Goal: Information Seeking & Learning: Learn about a topic

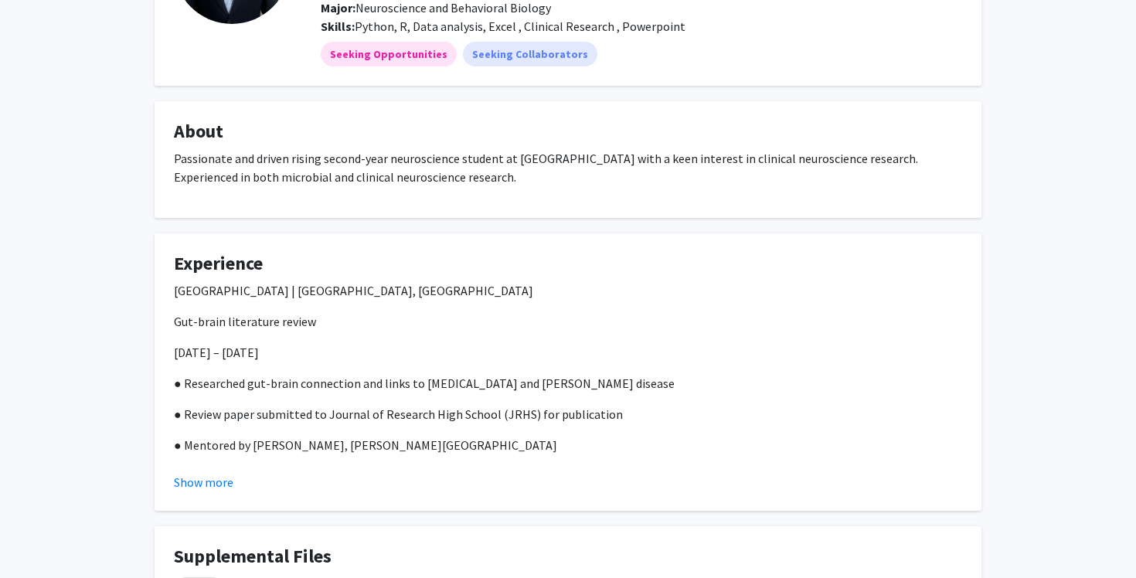
scroll to position [182, 0]
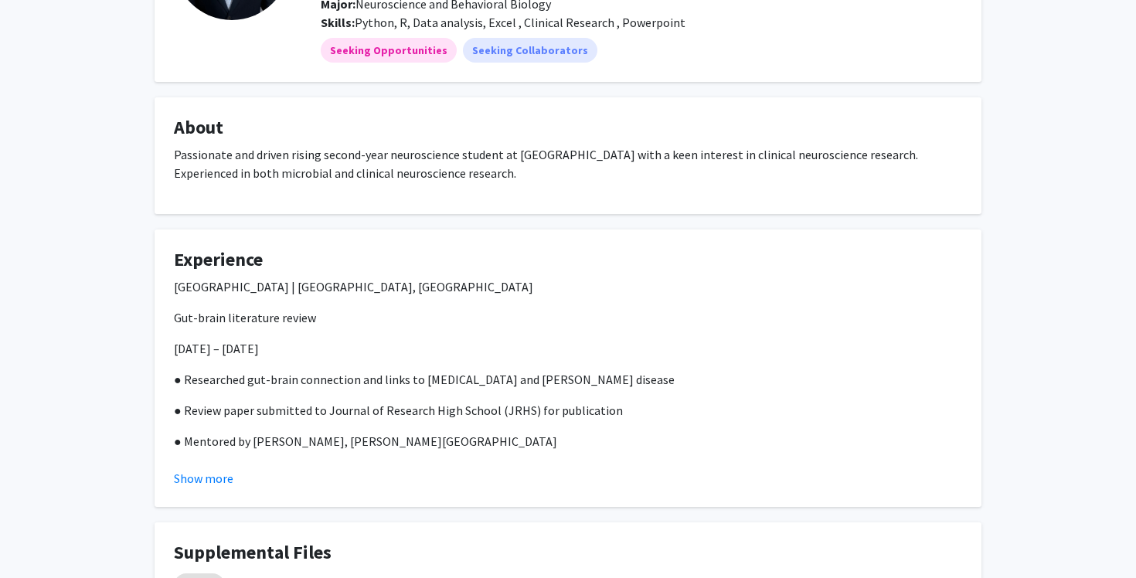
click at [198, 467] on fg-read-more "Duke University | McLean, VA Gut-brain literature review July 2021 – December 2…" at bounding box center [568, 382] width 788 height 210
click at [202, 481] on button "Show more" at bounding box center [204, 478] width 60 height 19
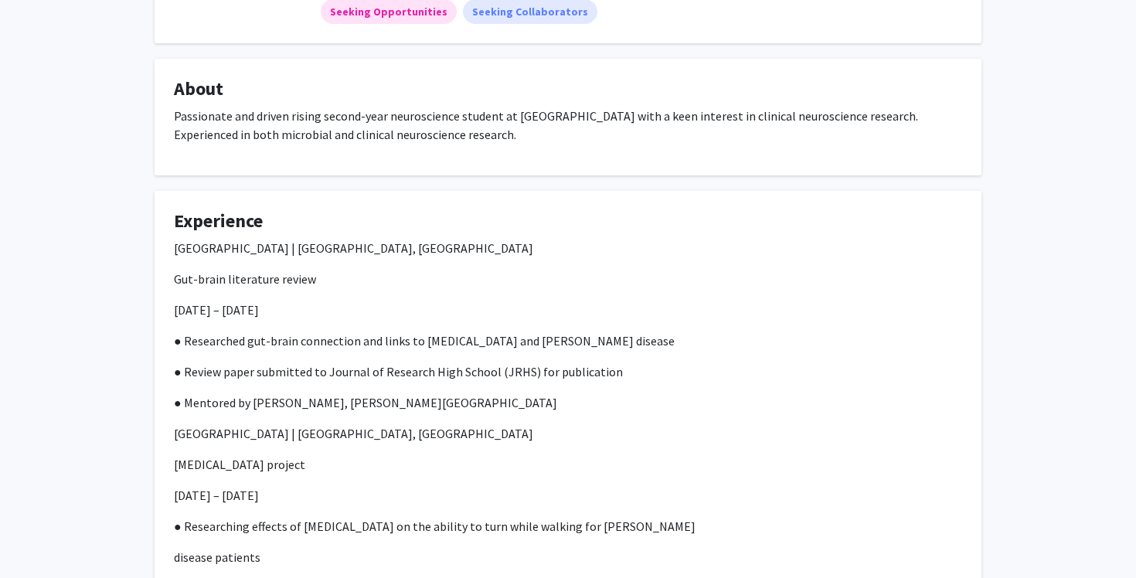
scroll to position [231, 0]
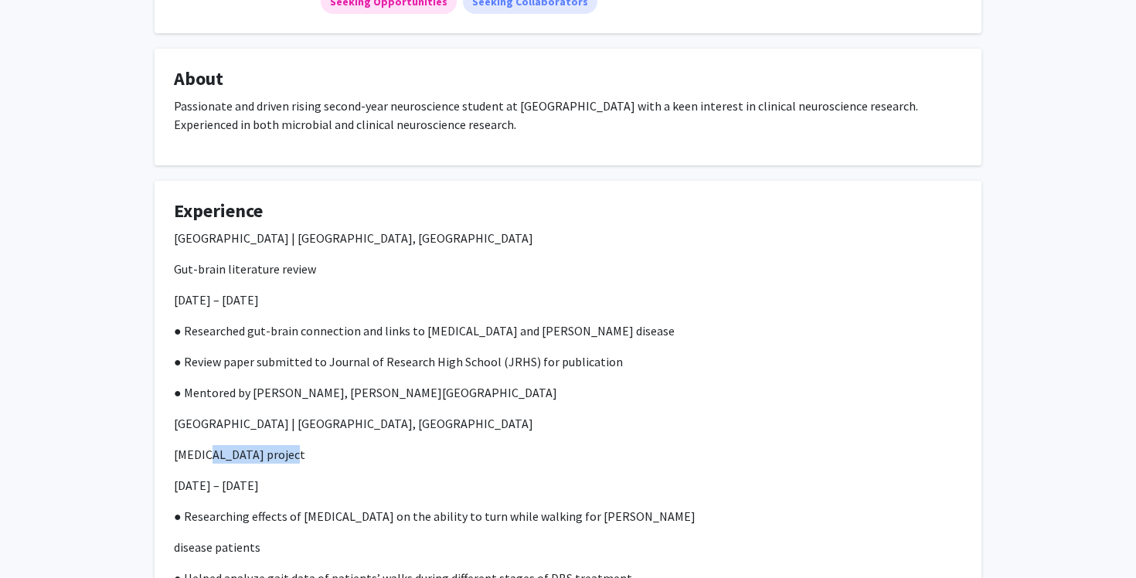
drag, startPoint x: 209, startPoint y: 454, endPoint x: 322, endPoint y: 454, distance: 113.6
click at [321, 454] on p "Deep brain stimulation project" at bounding box center [568, 454] width 788 height 19
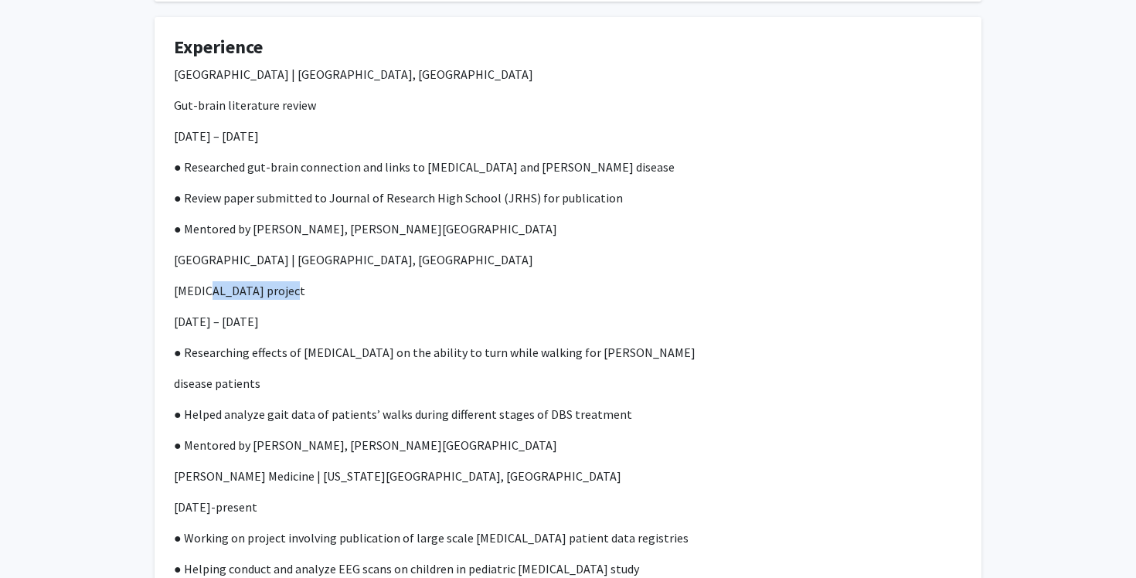
scroll to position [395, 0]
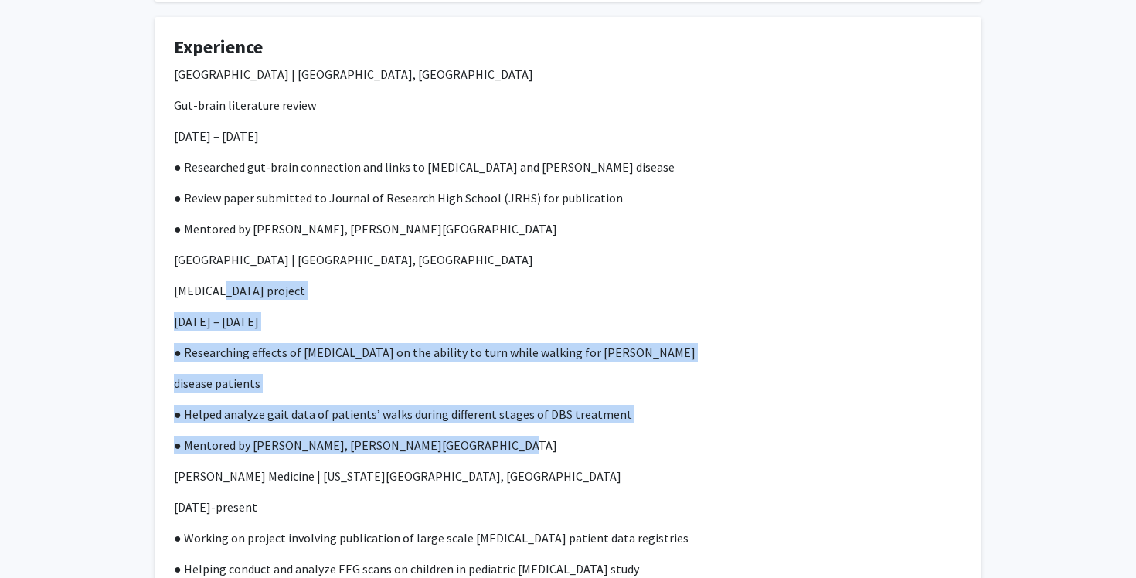
drag, startPoint x: 461, startPoint y: 454, endPoint x: 220, endPoint y: 293, distance: 290.2
click at [220, 293] on div "Duke University | McLean, VA Gut-brain literature review July 2021 – December 2…" at bounding box center [568, 346] width 788 height 563
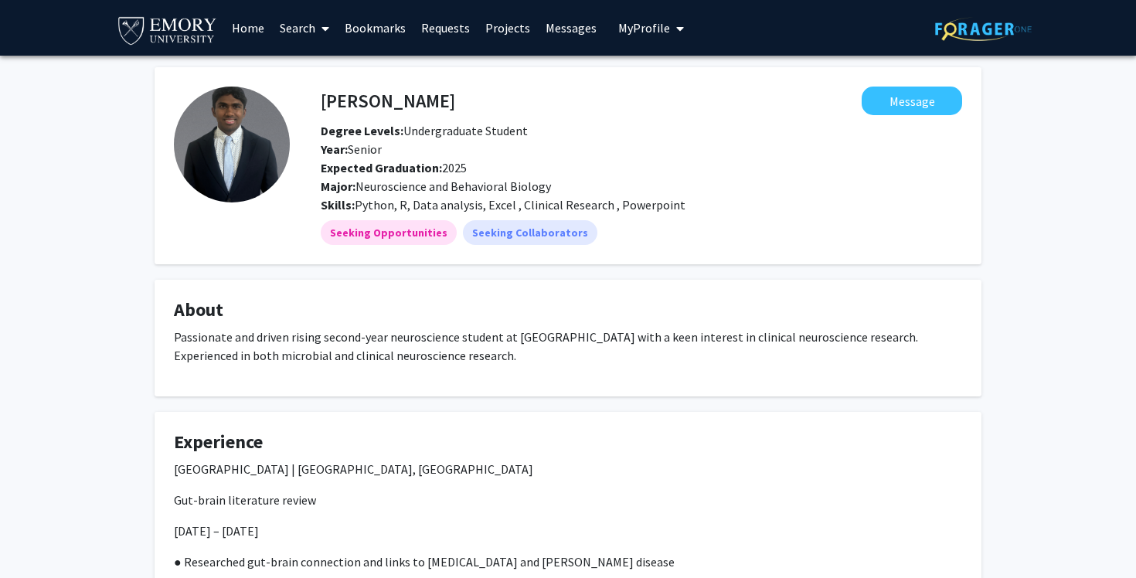
scroll to position [-1, 0]
click at [1014, 2] on div at bounding box center [983, 28] width 97 height 56
click at [310, 26] on link "Search" at bounding box center [304, 28] width 65 height 54
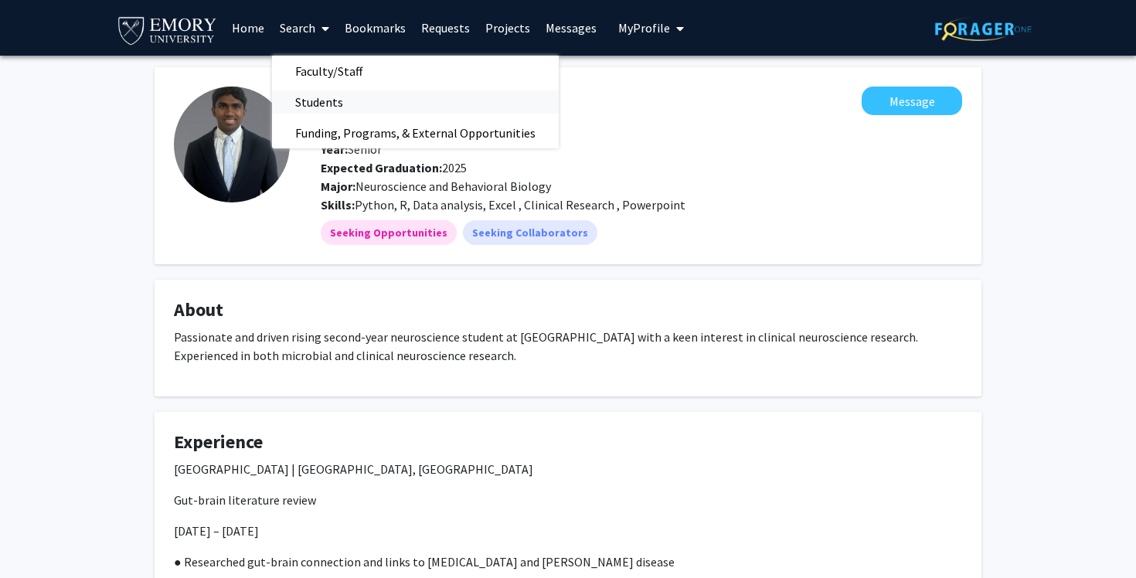
click at [320, 104] on span "Students" at bounding box center [319, 102] width 94 height 31
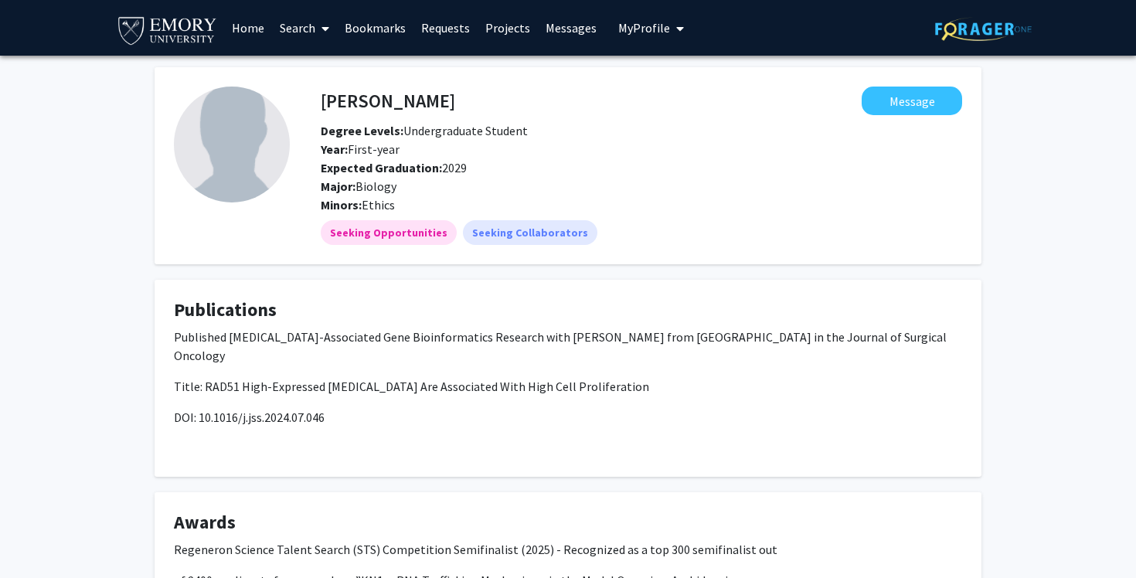
scroll to position [-1, 0]
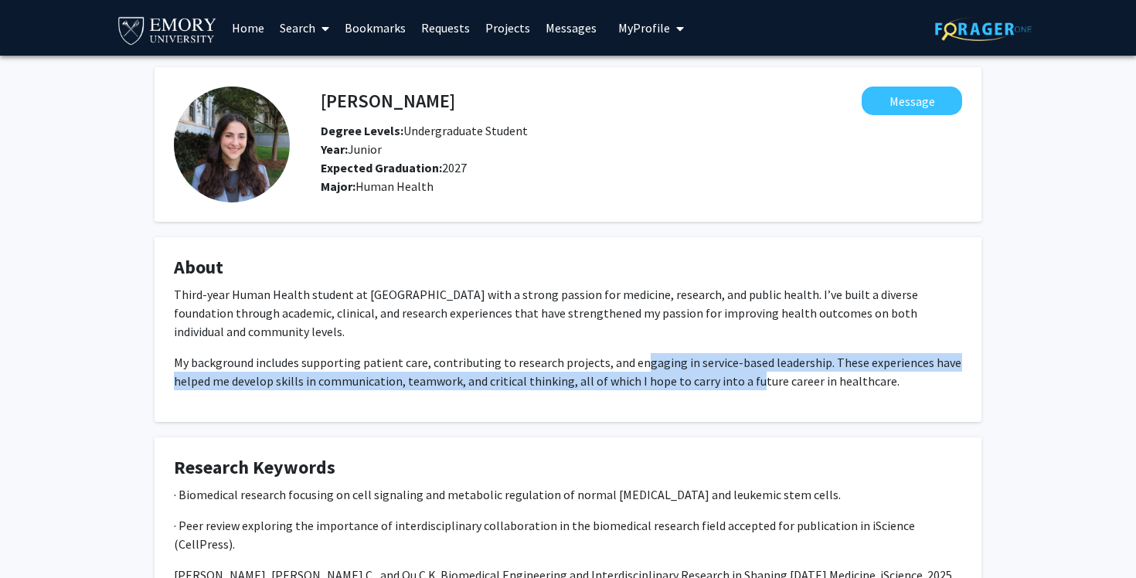
drag, startPoint x: 634, startPoint y: 365, endPoint x: 742, endPoint y: 389, distance: 110.1
click at [750, 389] on p "My background includes supporting patient care, contributing to research projec…" at bounding box center [568, 371] width 788 height 37
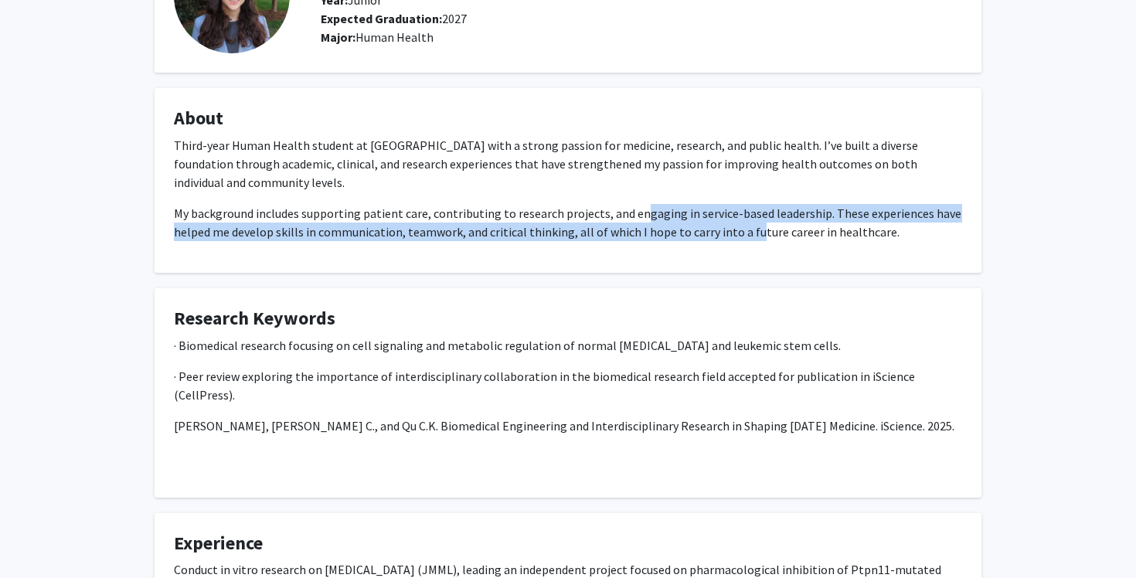
scroll to position [180, 0]
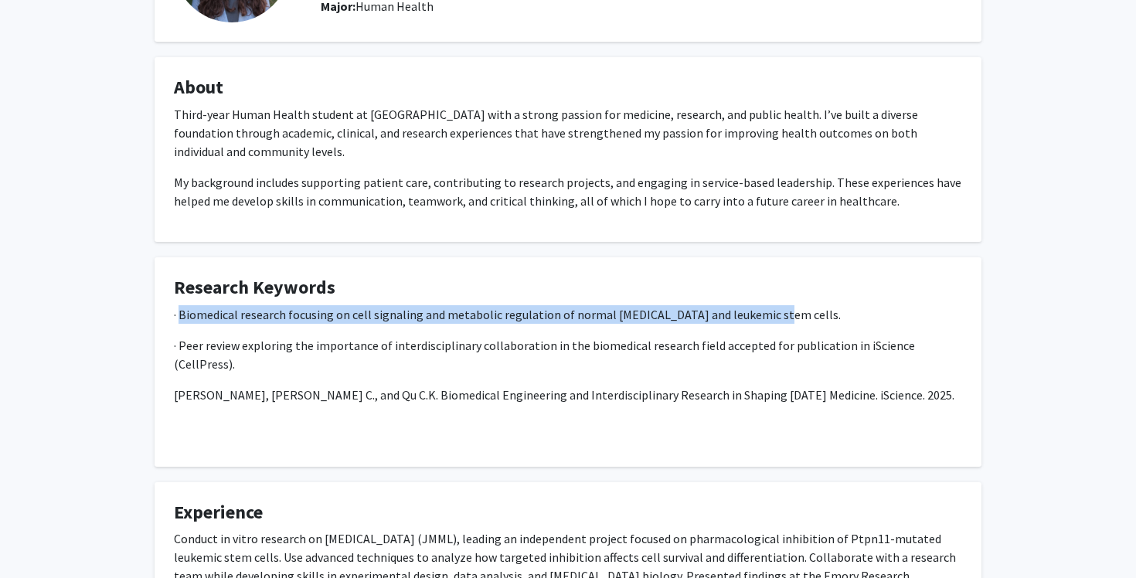
drag, startPoint x: 181, startPoint y: 313, endPoint x: 758, endPoint y: 315, distance: 577.3
click at [758, 315] on p "· Biomedical research focusing on cell signaling and metabolic regulation of no…" at bounding box center [568, 314] width 788 height 19
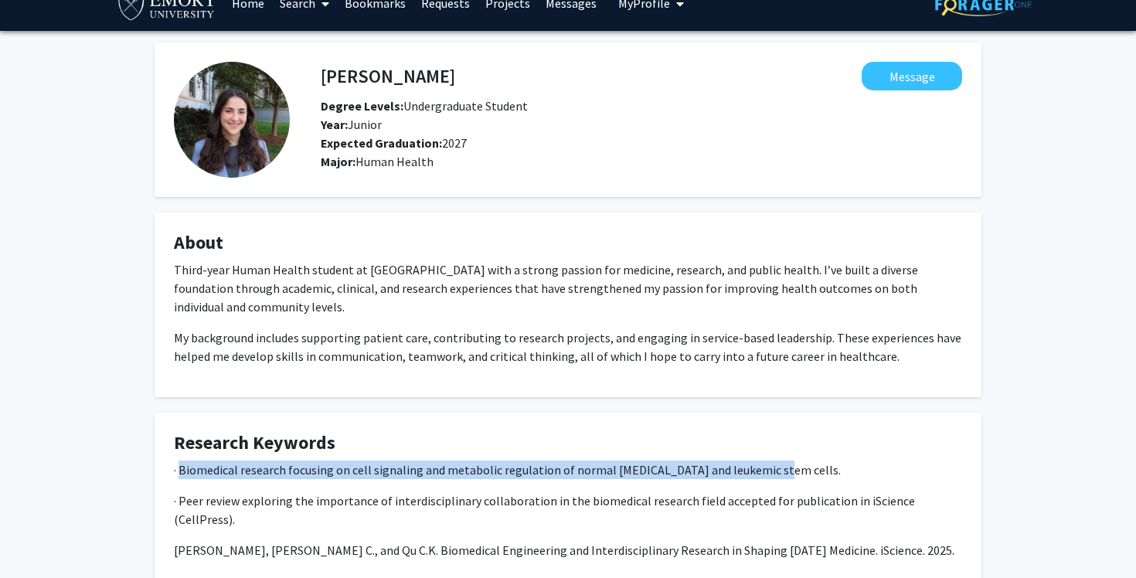
scroll to position [19, 0]
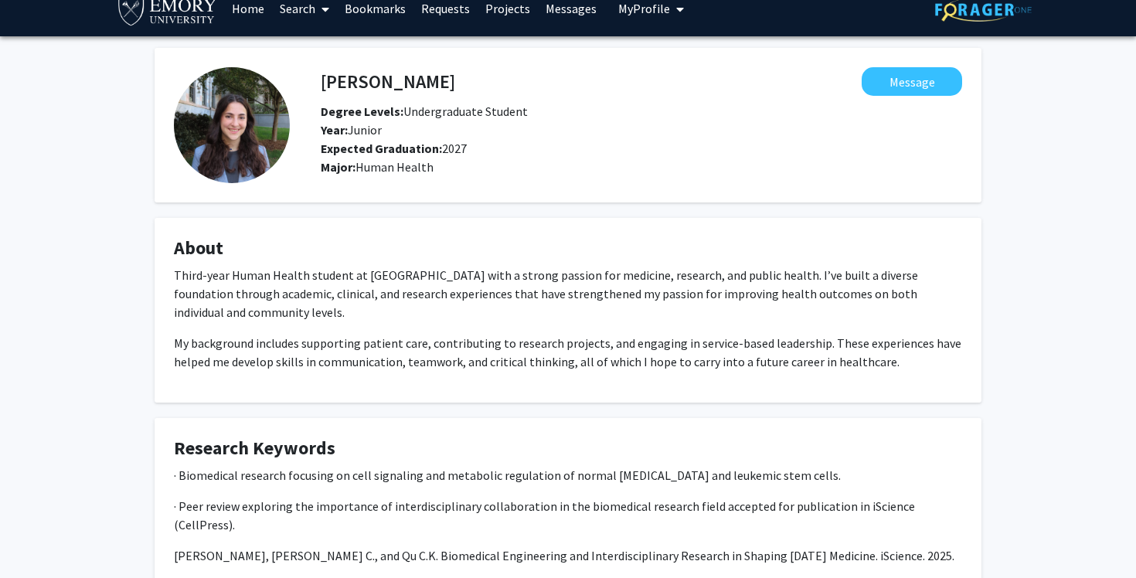
click at [382, 87] on h4 "Carly Harris" at bounding box center [388, 81] width 134 height 29
copy h4 "Carly Harris"
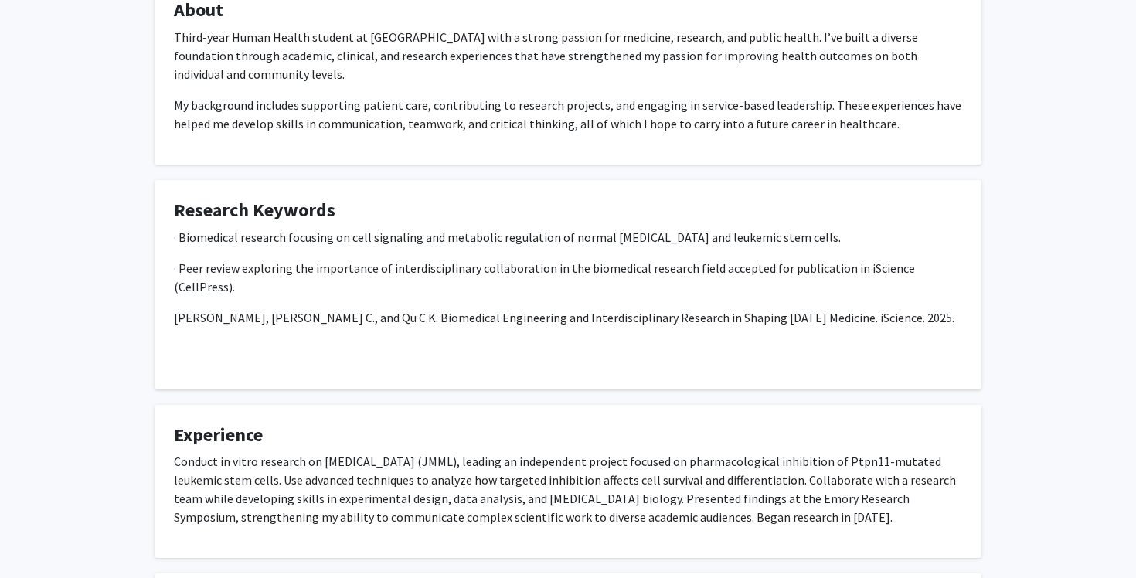
scroll to position [257, 0]
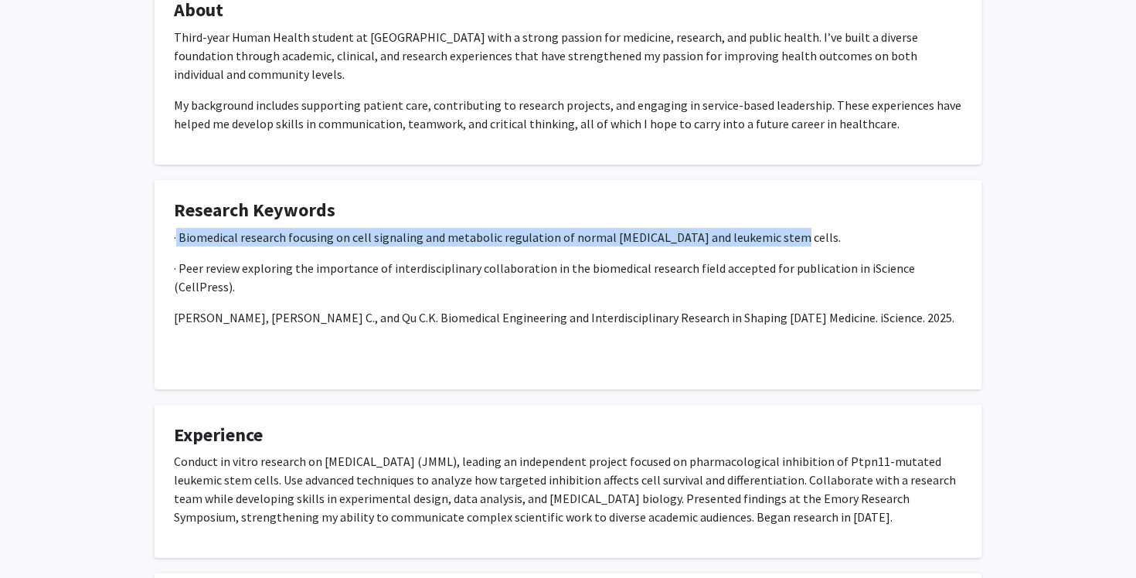
drag, startPoint x: 191, startPoint y: 236, endPoint x: 774, endPoint y: 234, distance: 582.7
click at [774, 234] on p "· Biomedical research focusing on cell signaling and metabolic regulation of no…" at bounding box center [568, 237] width 788 height 19
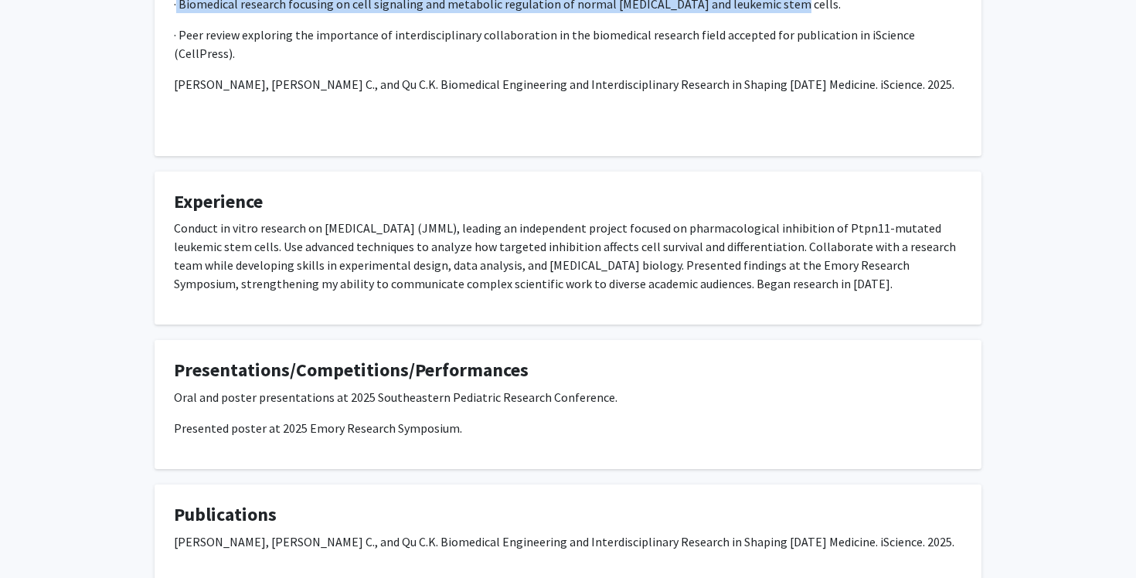
scroll to position [495, 0]
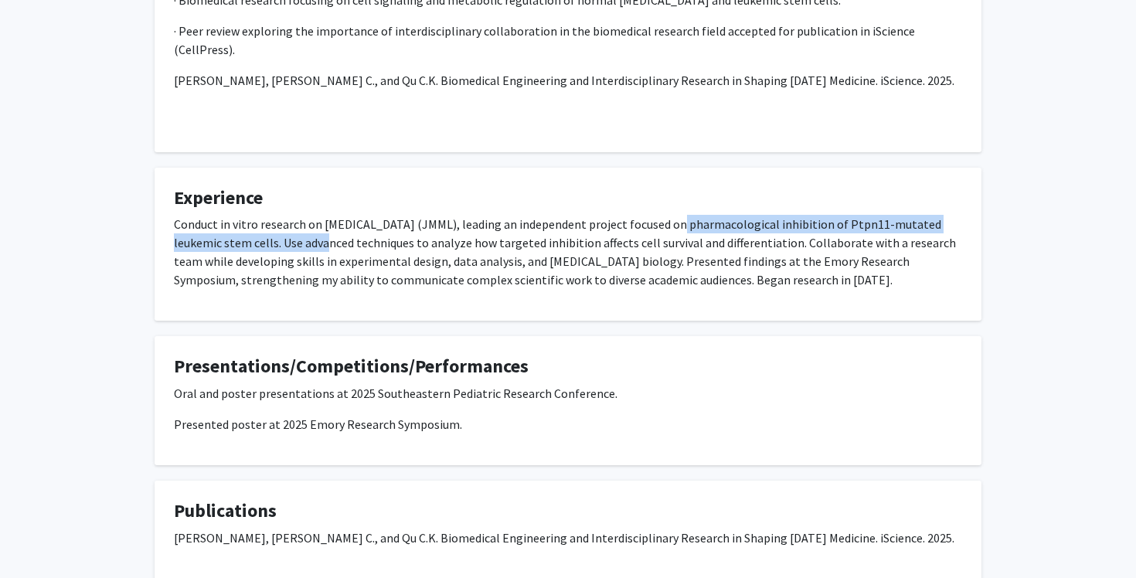
drag, startPoint x: 672, startPoint y: 203, endPoint x: 322, endPoint y: 227, distance: 350.1
click at [321, 227] on p "Conduct in vitro research on juvenile myelomonocytic leukemia (JMML), leading a…" at bounding box center [568, 252] width 788 height 74
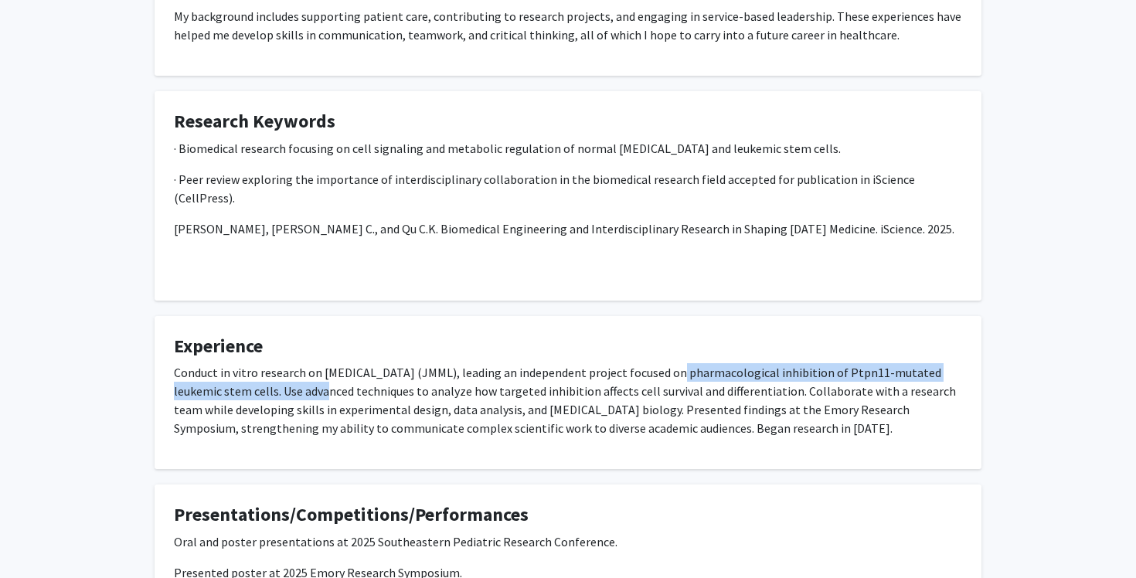
scroll to position [539, 0]
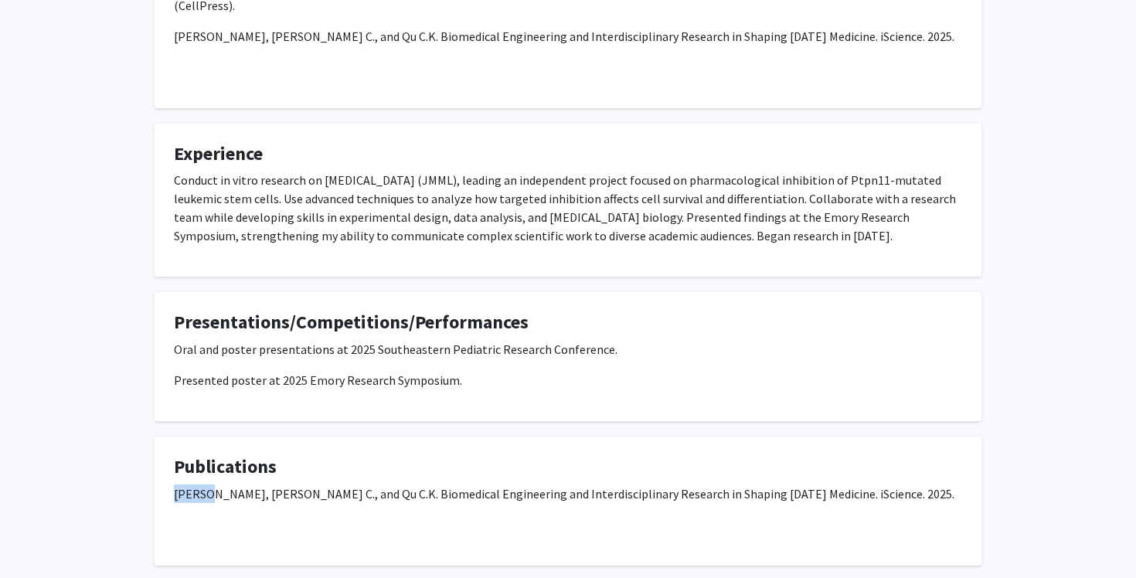
drag, startPoint x: 208, startPoint y: 476, endPoint x: 175, endPoint y: 475, distance: 33.2
click at [175, 486] on span "Chen A., Harris C., and Qu C.K. Biomedical Engineering and Interdisciplinary Re…" at bounding box center [564, 493] width 781 height 15
click at [846, 486] on span "Chen A., Harris C., and Qu C.K. Biomedical Engineering and Interdisciplinary Re…" at bounding box center [564, 493] width 781 height 15
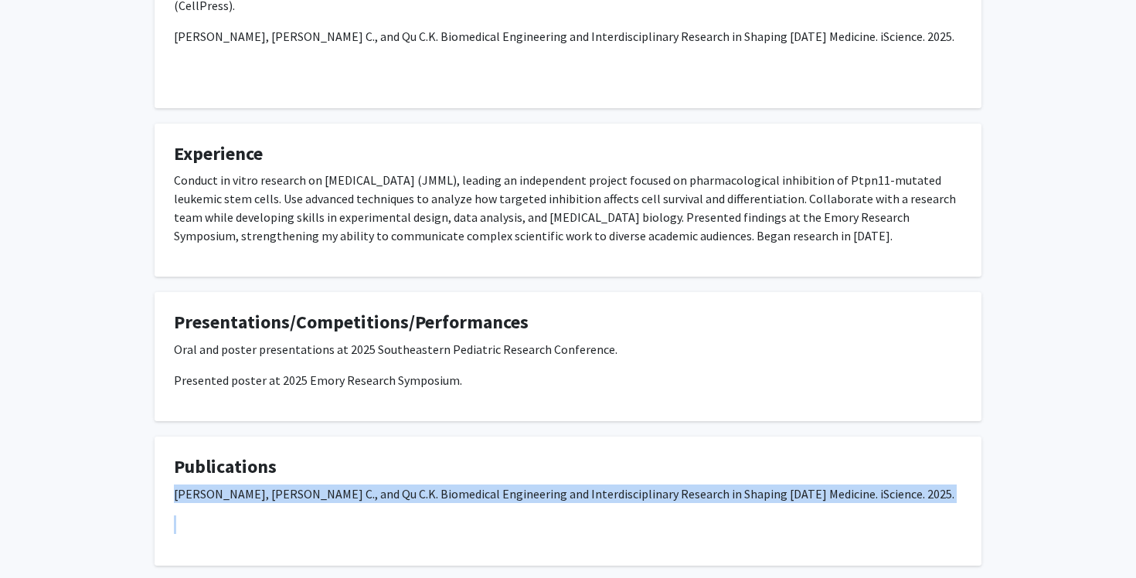
copy span "Chen A., Harris C., and Qu C.K. Biomedical Engineering and Interdisciplinary Re…"
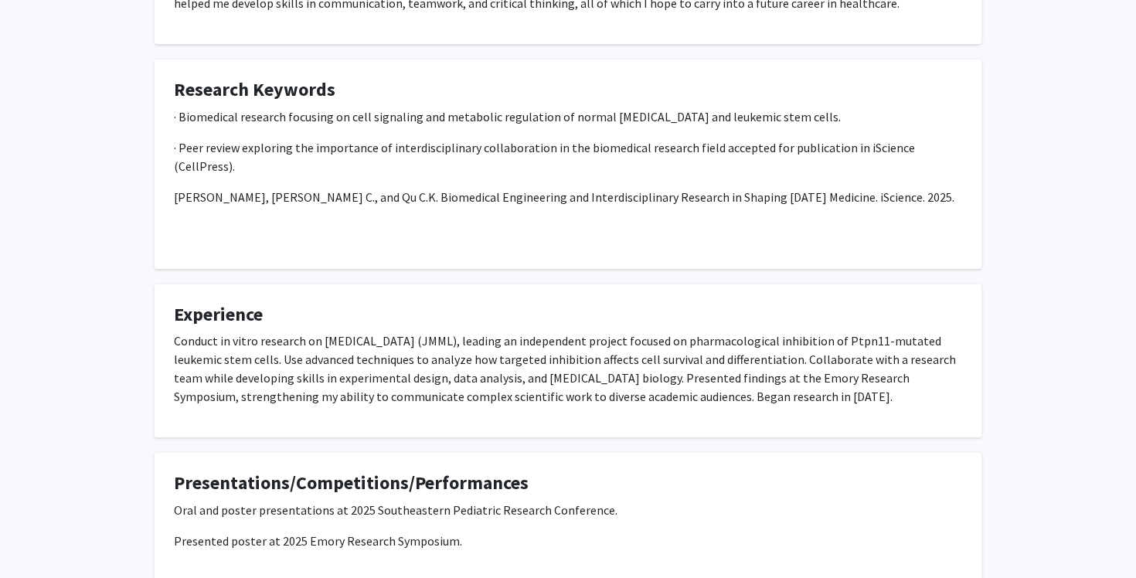
scroll to position [189, 0]
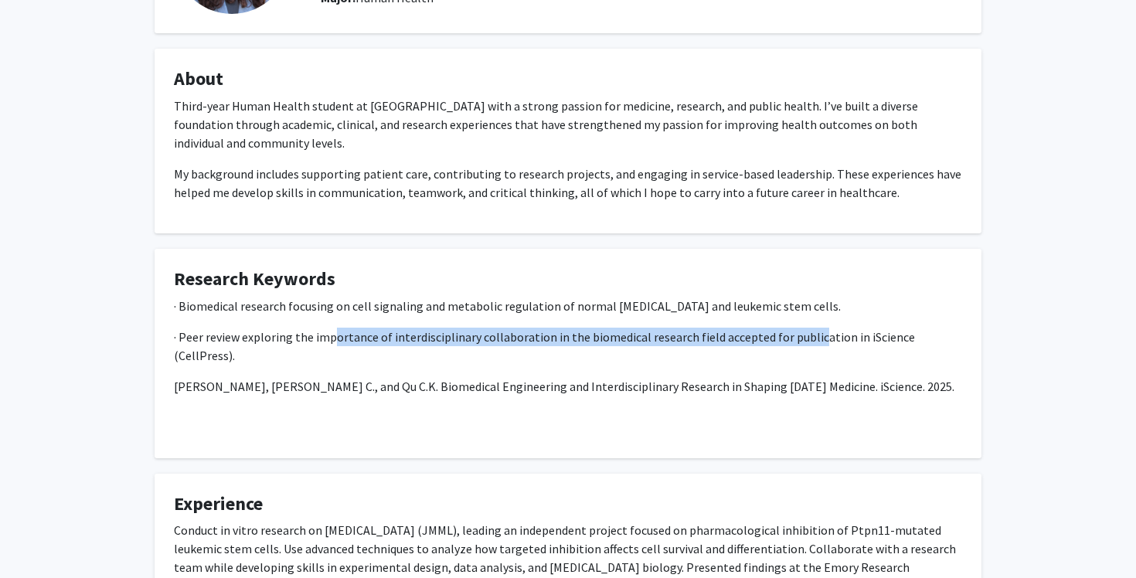
drag, startPoint x: 332, startPoint y: 335, endPoint x: 807, endPoint y: 341, distance: 475.3
click at [807, 341] on p "· Peer review exploring the importance of interdisciplinary collaboration in th…" at bounding box center [568, 346] width 788 height 37
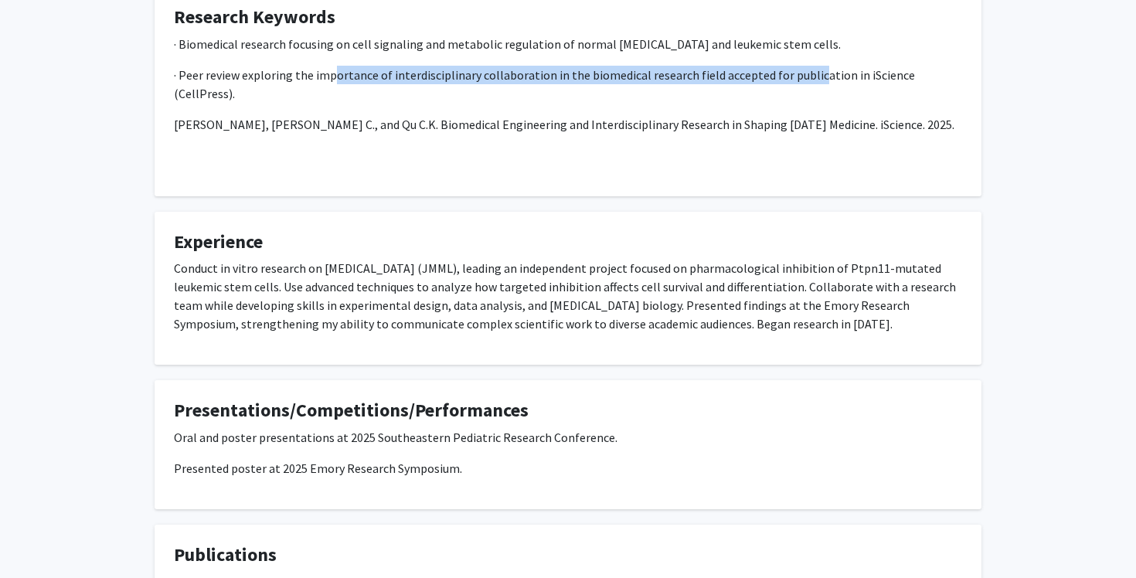
scroll to position [351, 0]
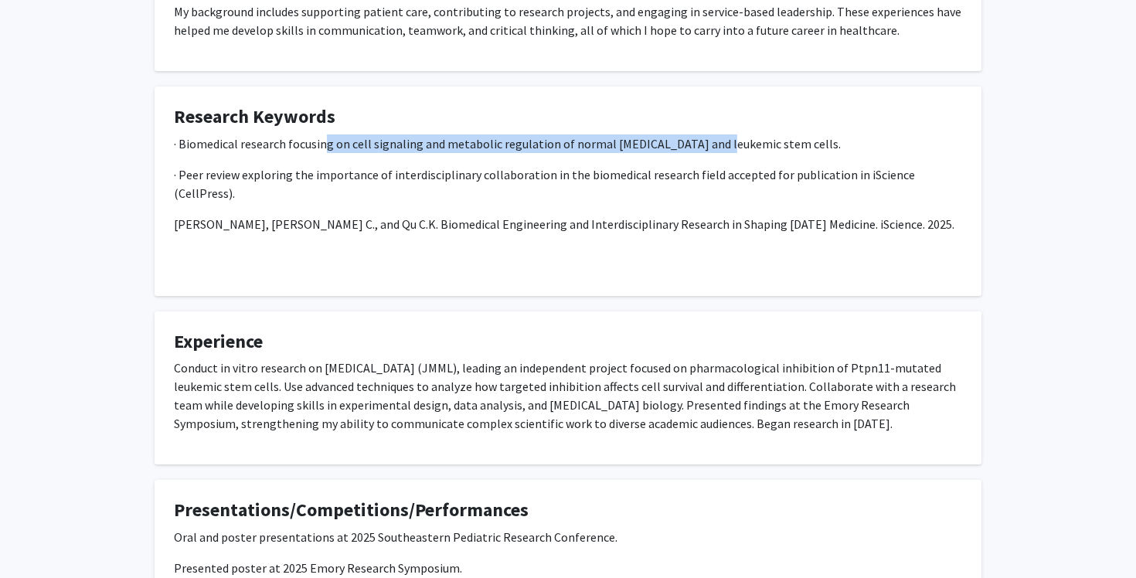
drag, startPoint x: 322, startPoint y: 145, endPoint x: 713, endPoint y: 147, distance: 390.3
click at [713, 148] on p "· Biomedical research focusing on cell signaling and metabolic regulation of no…" at bounding box center [568, 143] width 788 height 19
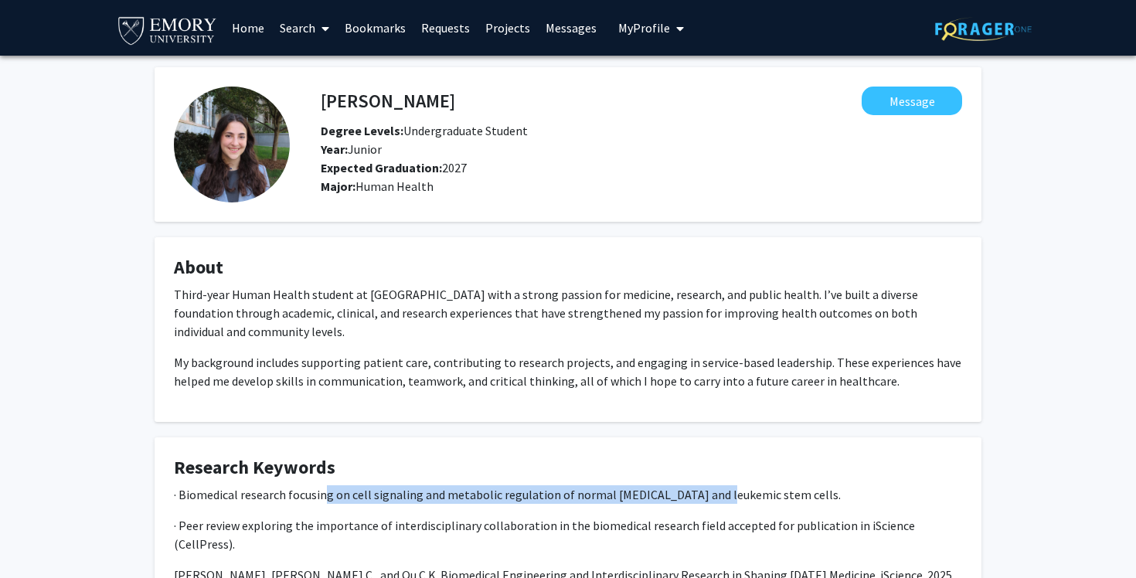
scroll to position [0, 0]
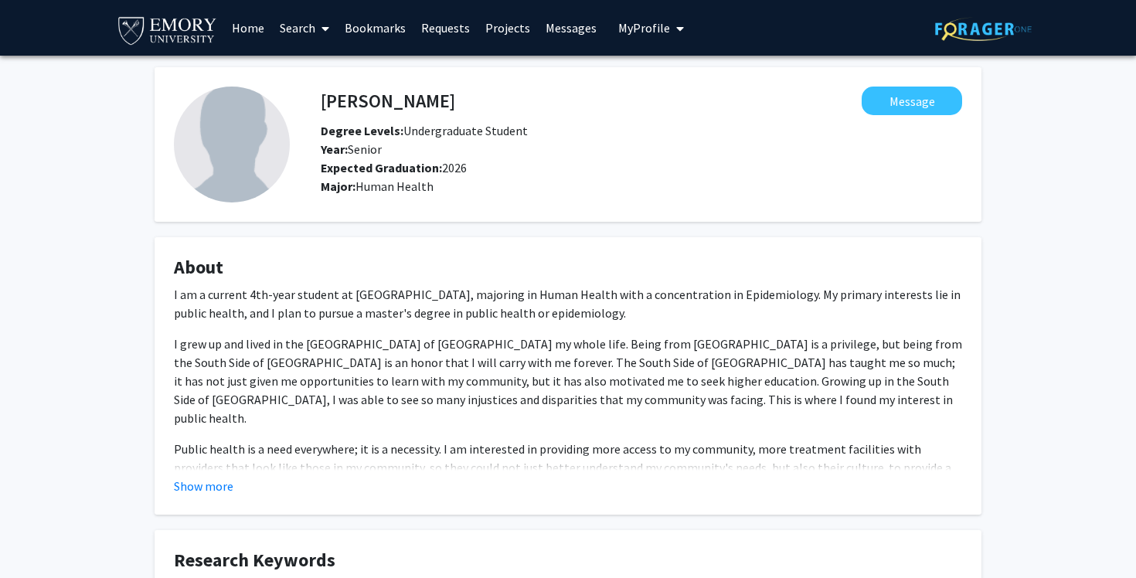
click at [199, 500] on fg-card "About I am a current 4th-year student at Emory University, majoring in Human He…" at bounding box center [568, 375] width 827 height 277
click at [186, 492] on button "Show more" at bounding box center [204, 486] width 60 height 19
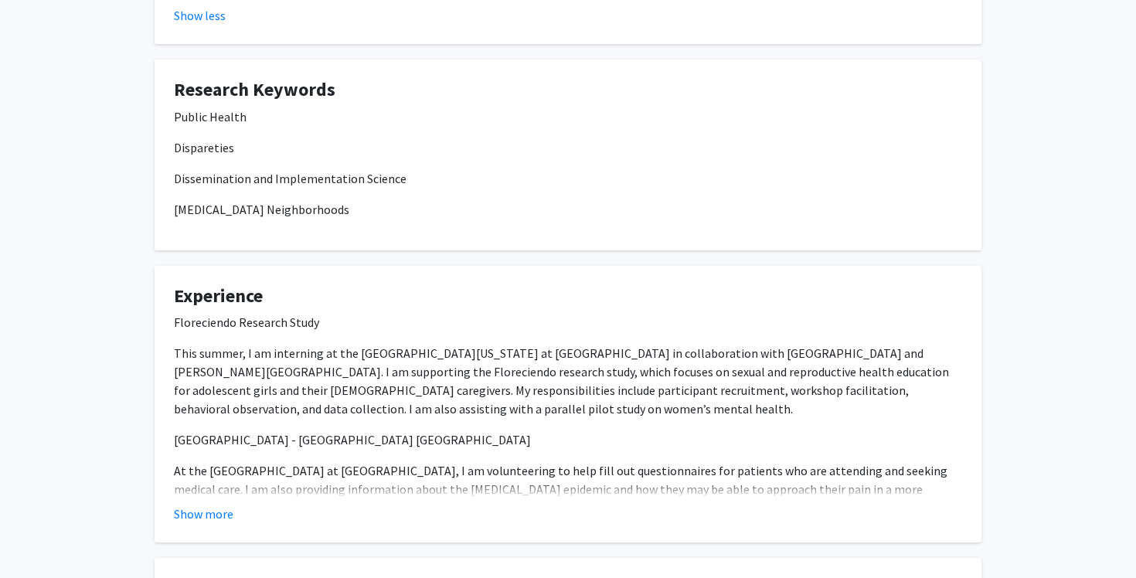
scroll to position [663, 0]
click at [203, 488] on fg-card "Experience Floreciendo Research Study This summer, I am interning at the Univer…" at bounding box center [568, 403] width 827 height 277
click at [199, 504] on button "Show more" at bounding box center [204, 513] width 60 height 19
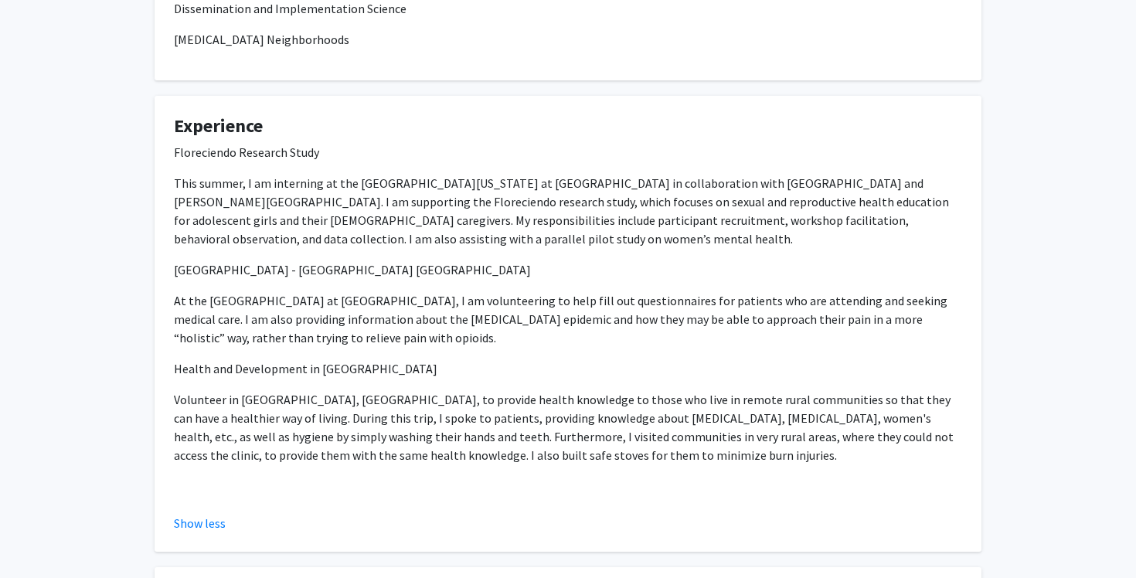
scroll to position [833, 0]
click at [235, 260] on p "Emory Pain Center - Emory University Hospital Midtown" at bounding box center [568, 269] width 788 height 19
copy p "Emory Pain Center - Emory University Hospital Midtown"
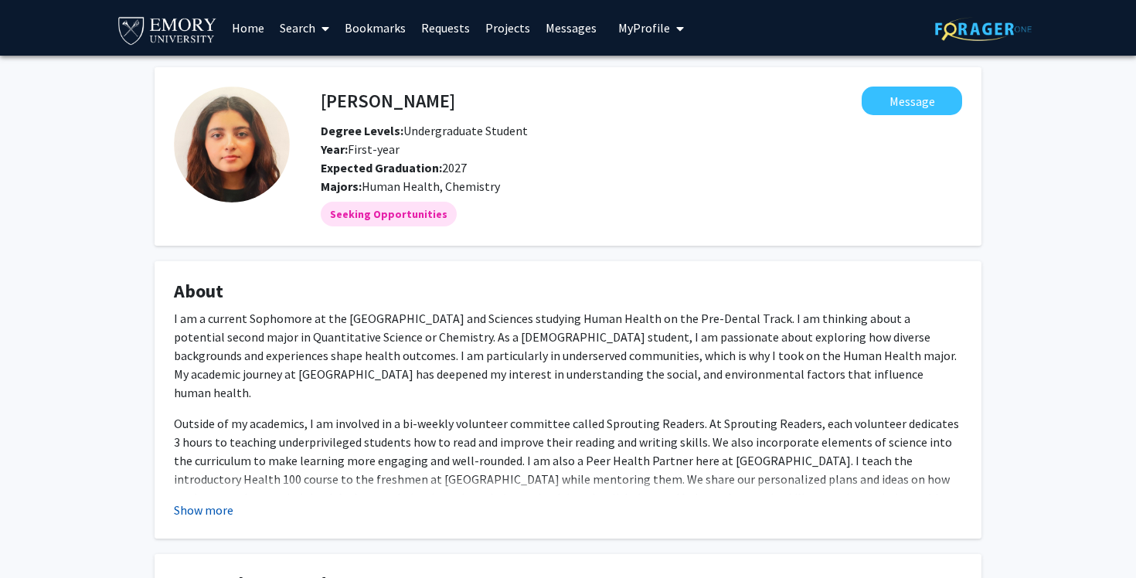
click at [192, 507] on button "Show more" at bounding box center [204, 510] width 60 height 19
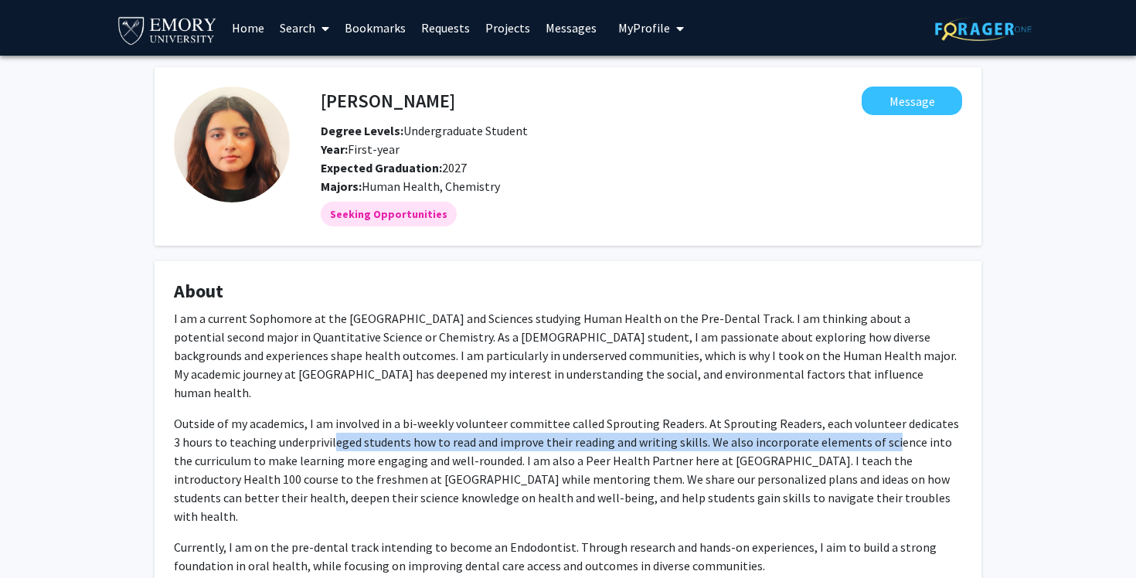
drag, startPoint x: 322, startPoint y: 427, endPoint x: 871, endPoint y: 432, distance: 548.7
click at [871, 432] on p "Outside of my academics, I am involved in a bi-weekly volunteer committee calle…" at bounding box center [568, 469] width 788 height 111
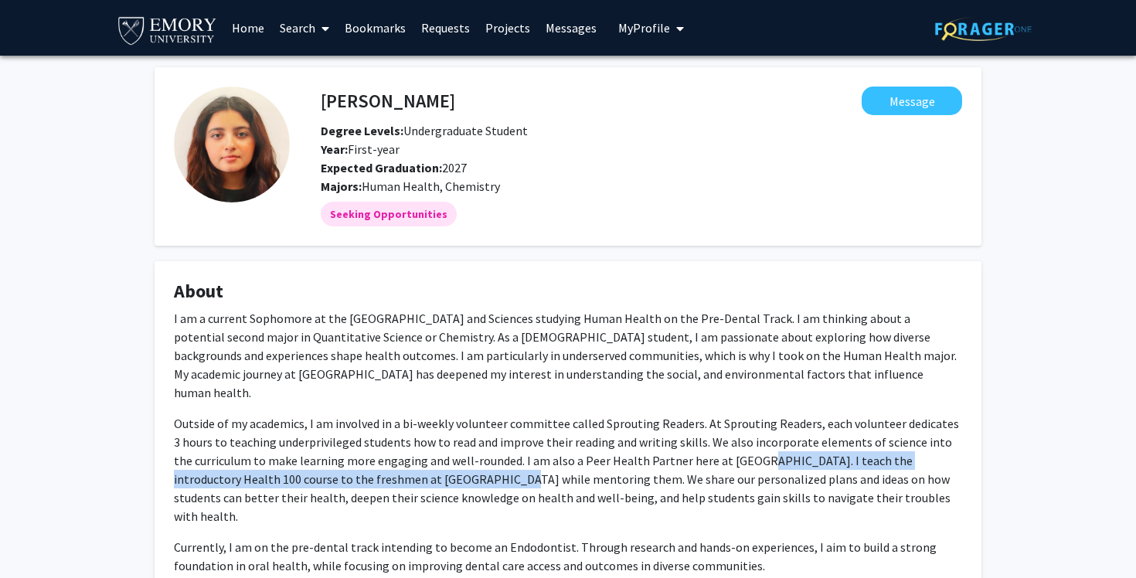
drag, startPoint x: 735, startPoint y: 444, endPoint x: 418, endPoint y: 465, distance: 317.5
click at [418, 465] on p "Outside of my academics, I am involved in a bi-weekly volunteer committee calle…" at bounding box center [568, 469] width 788 height 111
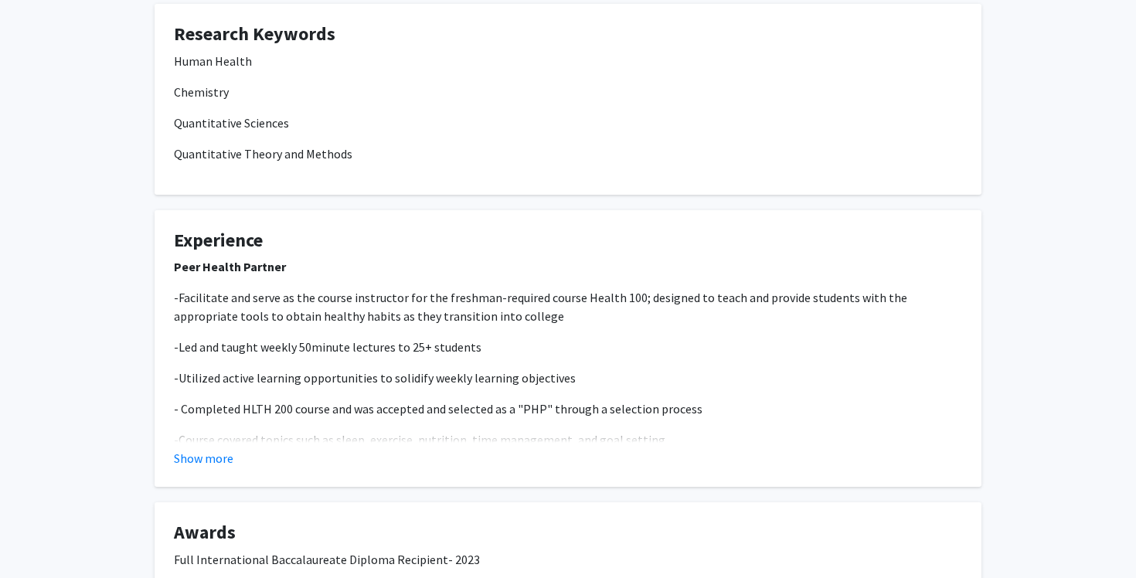
scroll to position [645, 0]
click at [215, 447] on button "Show more" at bounding box center [204, 456] width 60 height 19
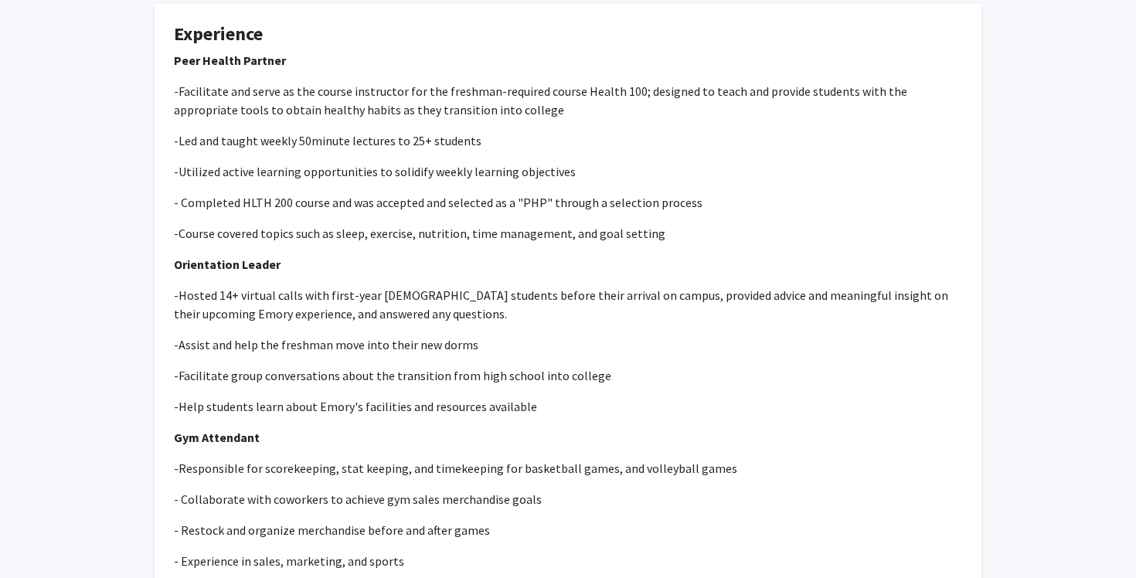
scroll to position [849, 0]
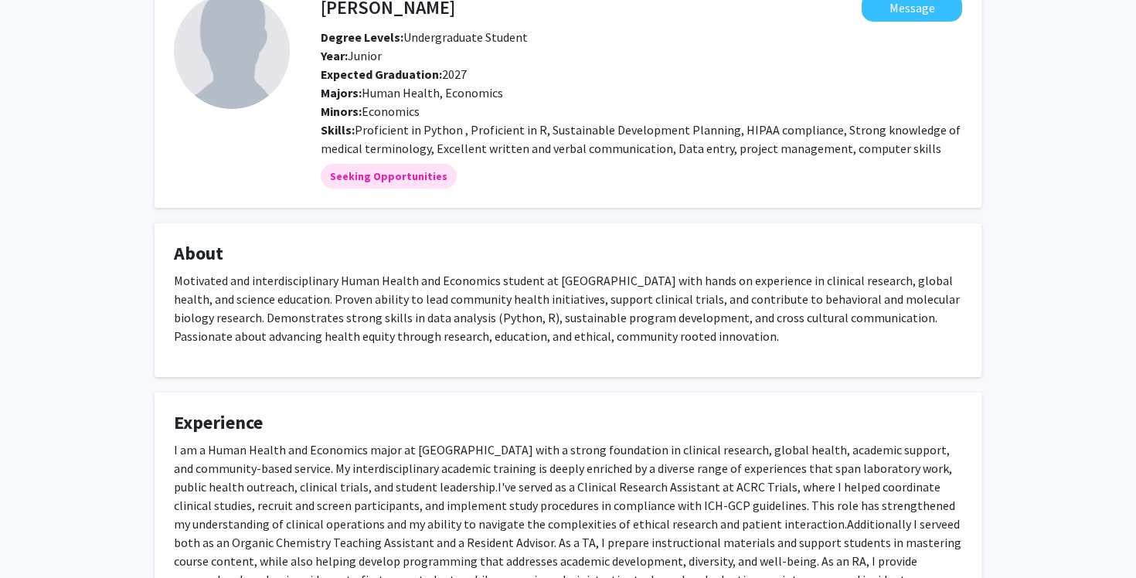
scroll to position [88, 0]
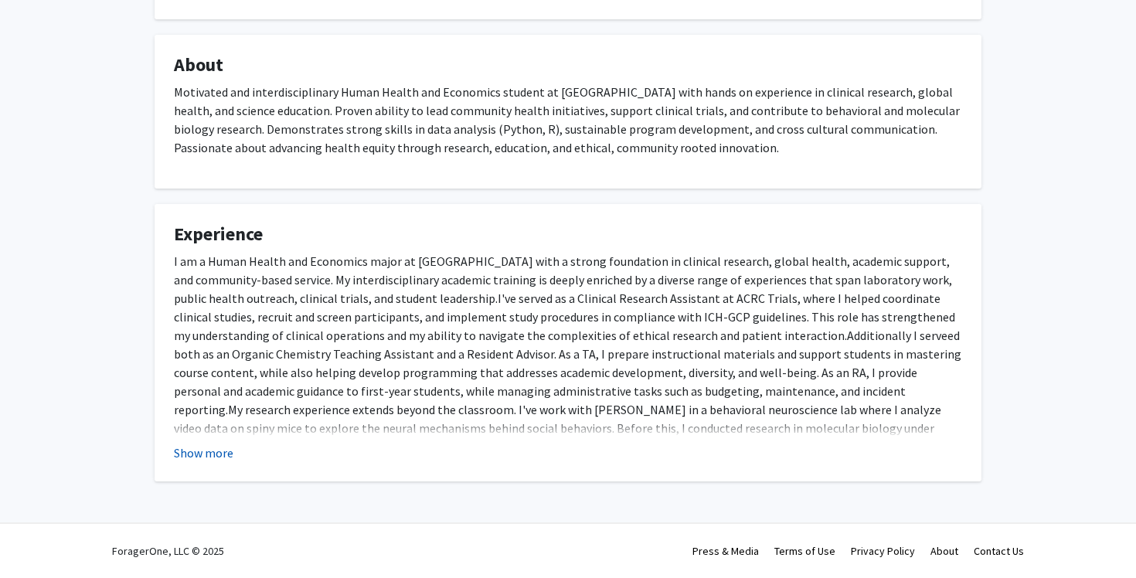
click at [207, 455] on button "Show more" at bounding box center [204, 453] width 60 height 19
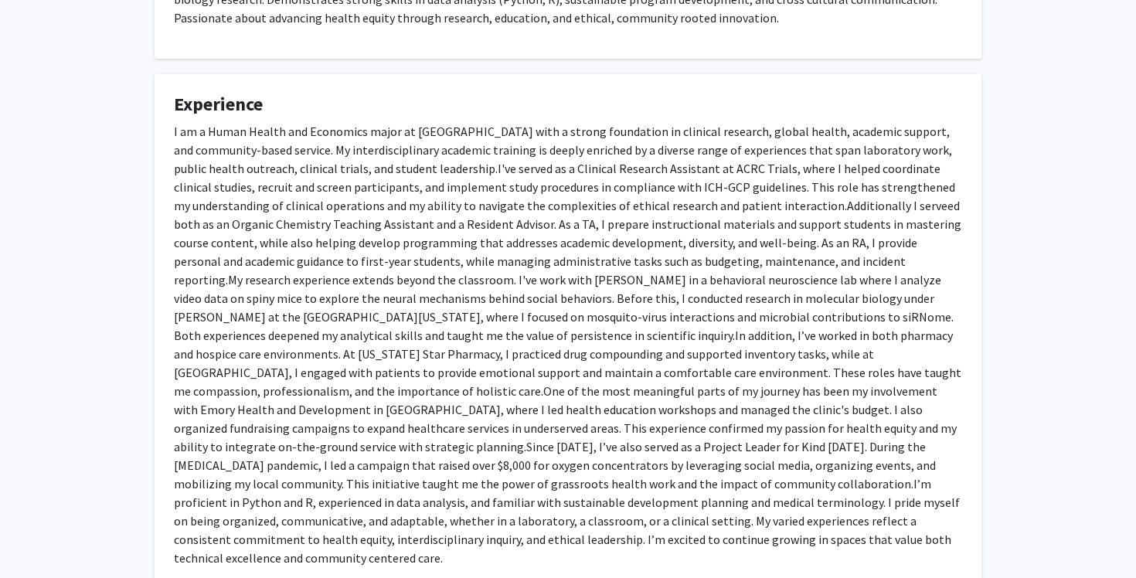
scroll to position [418, 0]
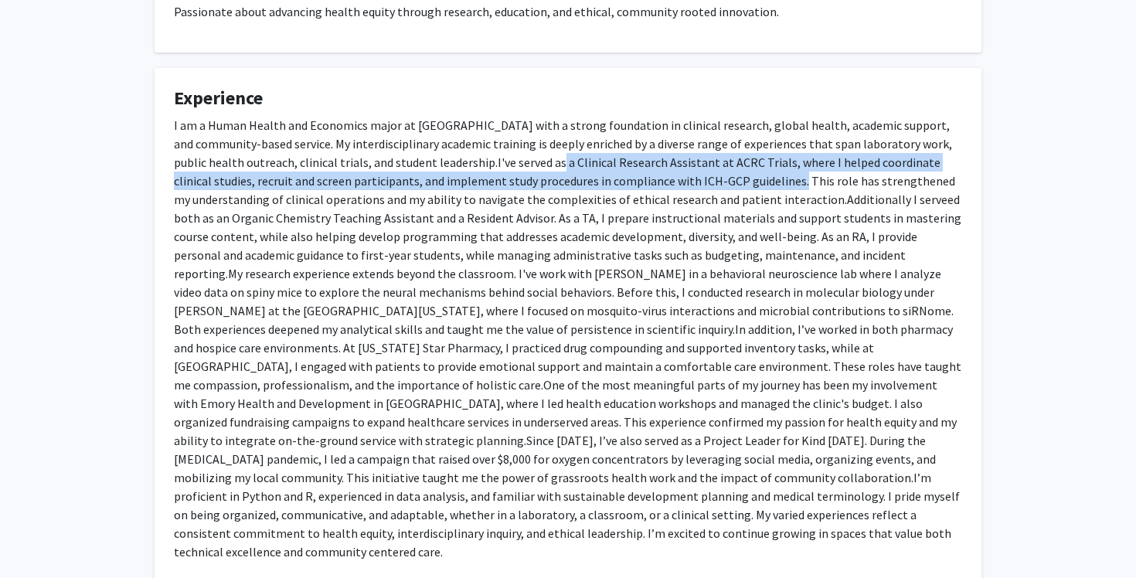
drag, startPoint x: 522, startPoint y: 165, endPoint x: 753, endPoint y: 177, distance: 230.6
click at [753, 177] on span "I've served as a Clinical Research Assistant at ACRC Trials, where I helped coo…" at bounding box center [564, 181] width 781 height 53
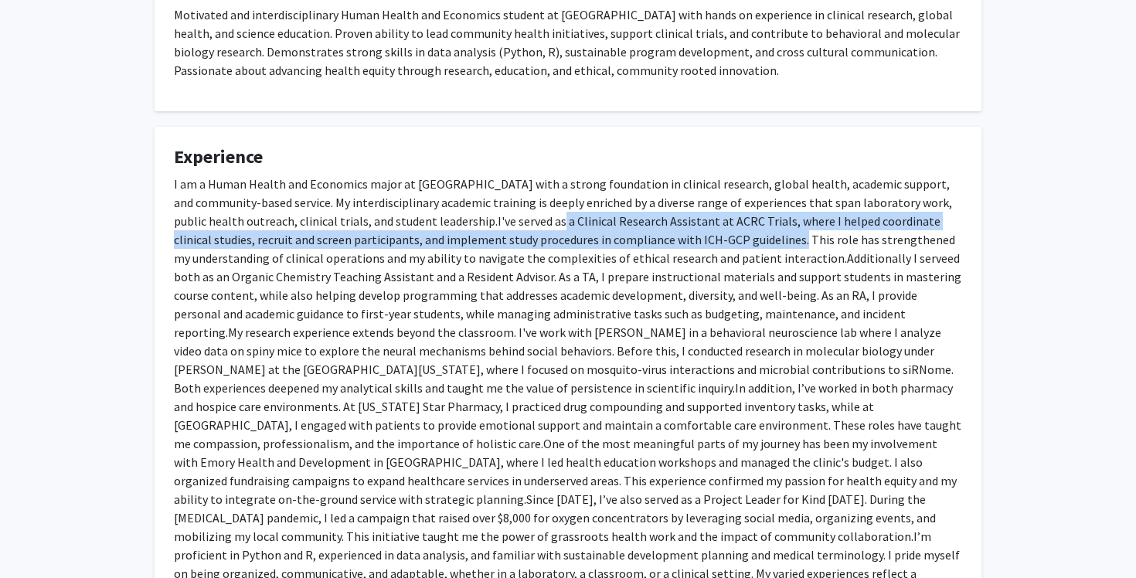
scroll to position [359, 0]
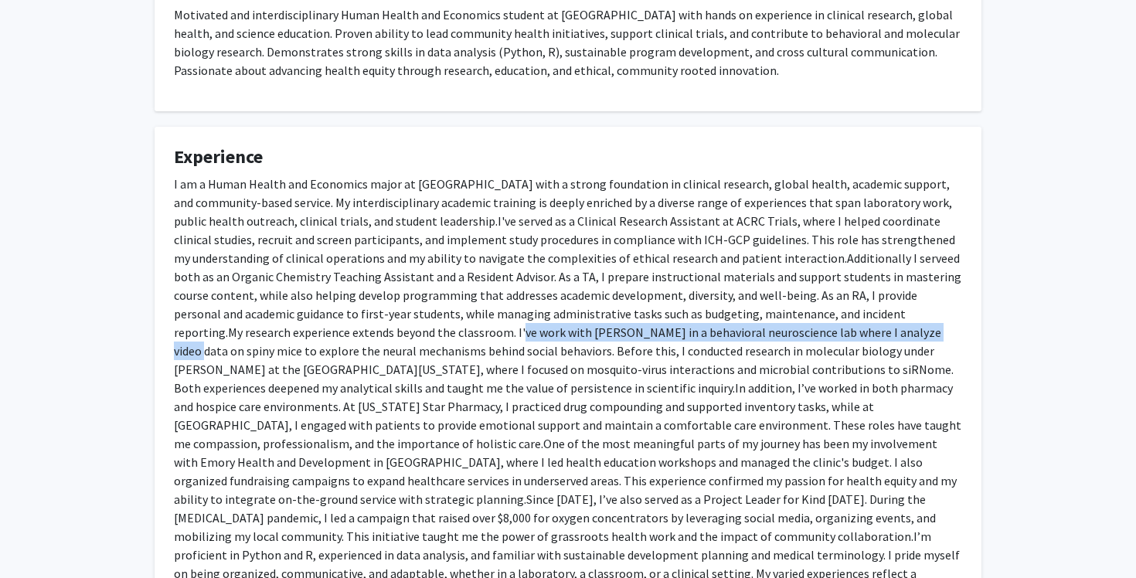
drag, startPoint x: 400, startPoint y: 332, endPoint x: 818, endPoint y: 339, distance: 418.1
click at [818, 339] on span "My research experience extends beyond the classroom. I've work with [PERSON_NAM…" at bounding box center [564, 360] width 780 height 71
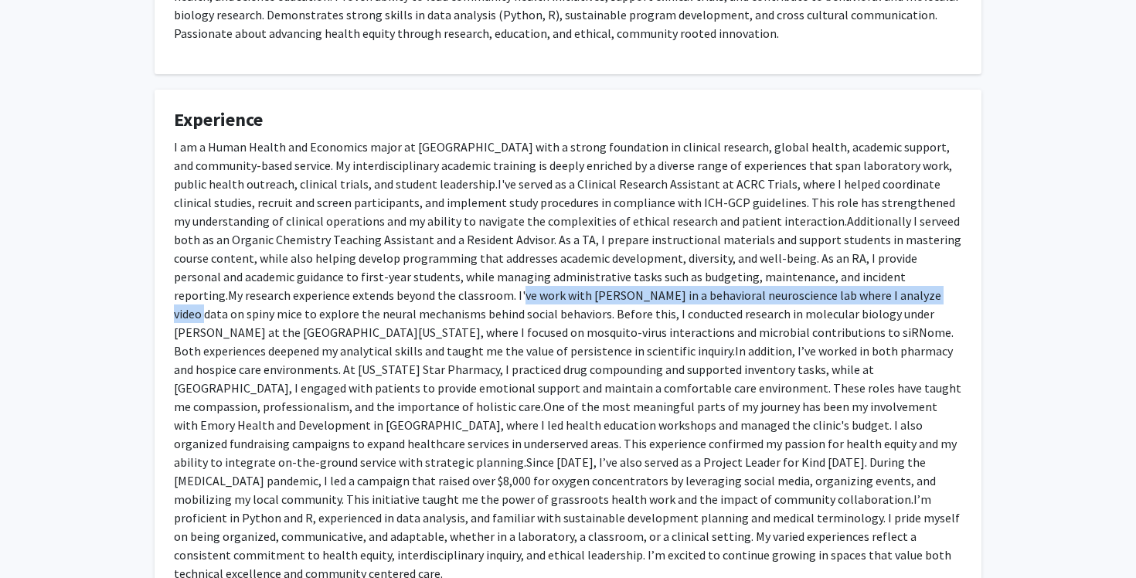
scroll to position [397, 0]
drag, startPoint x: 495, startPoint y: 351, endPoint x: 418, endPoint y: 383, distance: 83.1
click at [418, 383] on p "I am a Human Health and Economics major at [GEOGRAPHIC_DATA] with a strong foun…" at bounding box center [568, 359] width 788 height 445
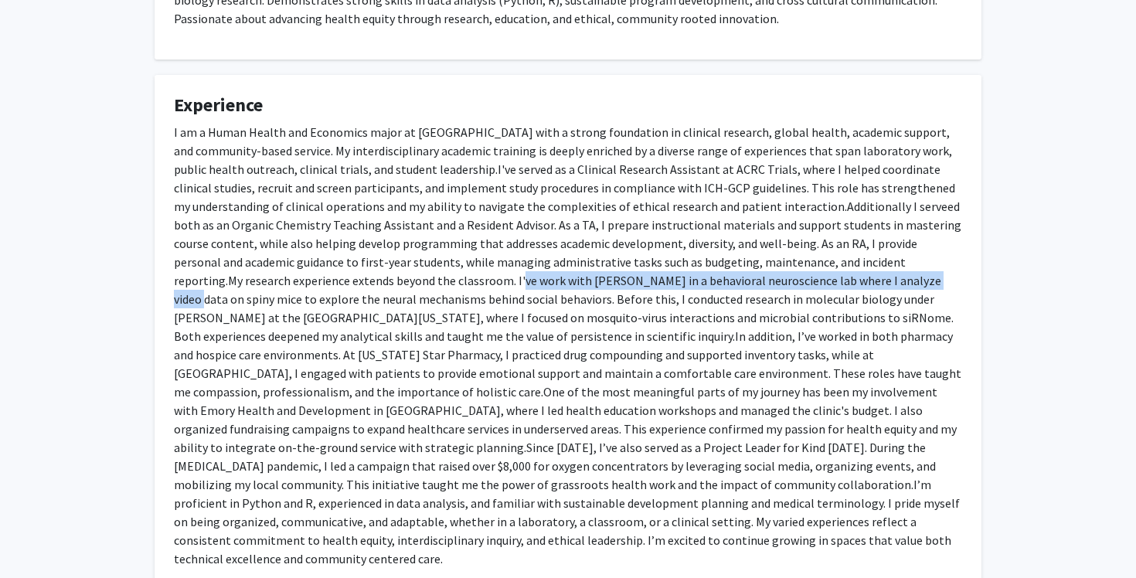
scroll to position [418, 0]
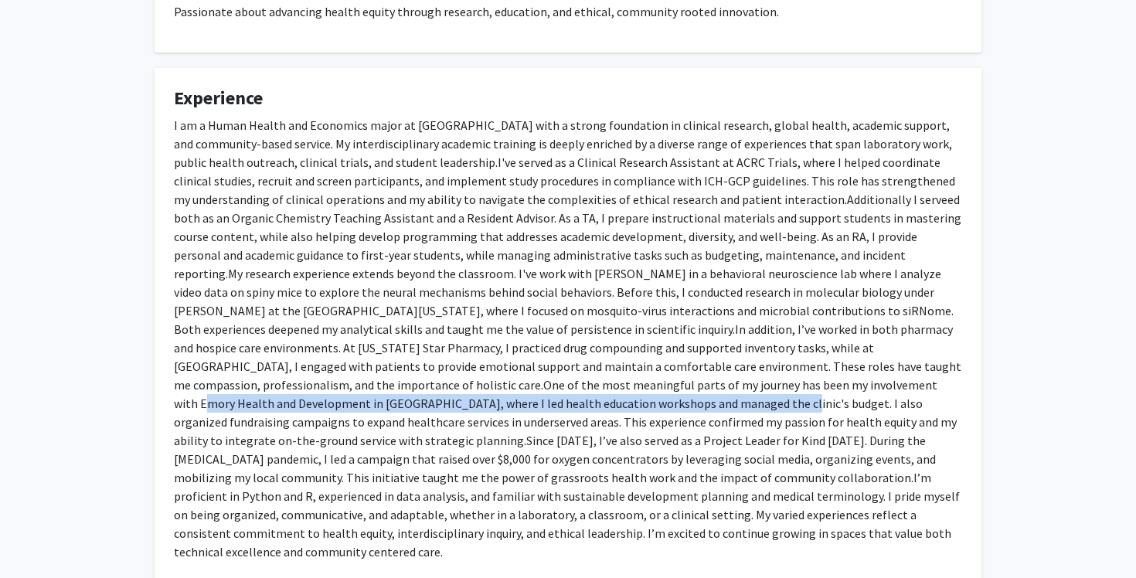
drag, startPoint x: 533, startPoint y: 387, endPoint x: 372, endPoint y: 404, distance: 161.6
click at [372, 404] on span "One of the most meaningful parts of my journey has been my involvement with Emo…" at bounding box center [565, 412] width 783 height 71
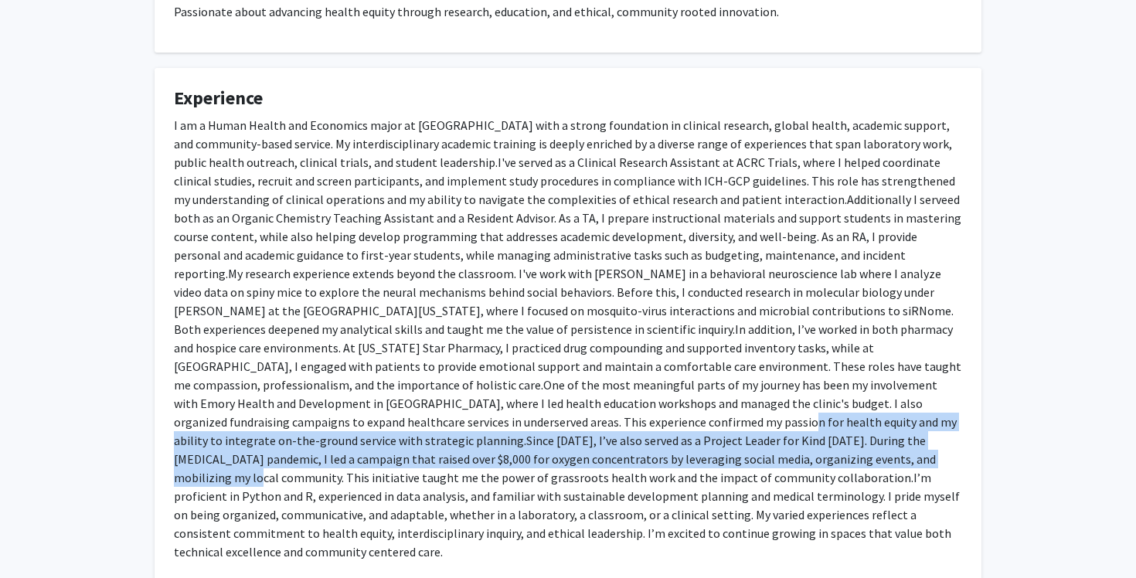
drag, startPoint x: 318, startPoint y: 428, endPoint x: 434, endPoint y: 456, distance: 118.5
click at [434, 456] on p "I am a Human Health and Economics major at [GEOGRAPHIC_DATA] with a strong foun…" at bounding box center [568, 338] width 788 height 445
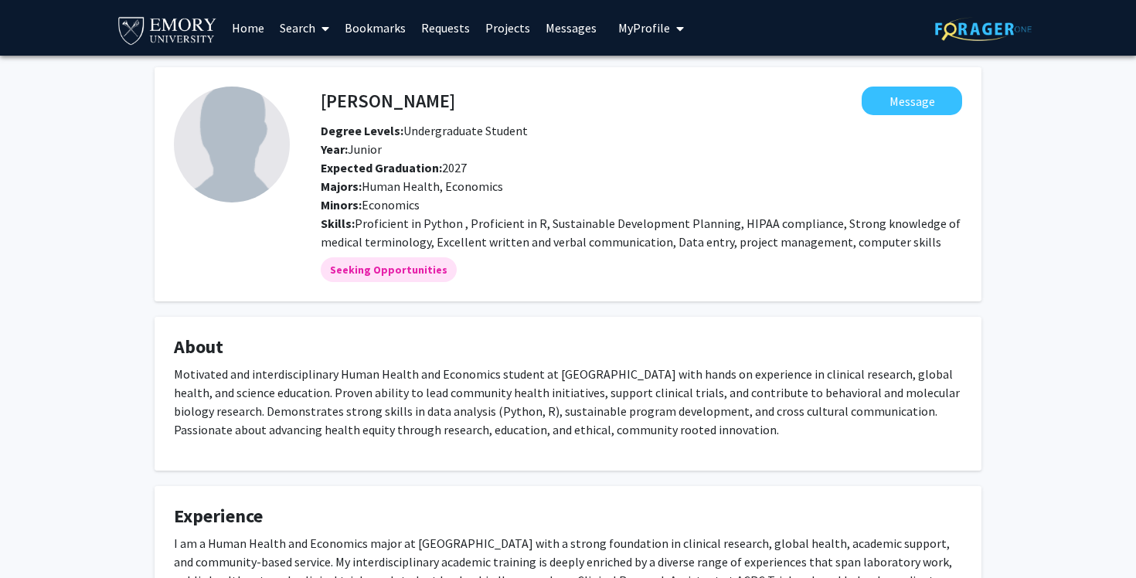
scroll to position [0, 0]
click at [361, 99] on h4 "Khushi Vakta" at bounding box center [388, 101] width 134 height 29
copy h4 "Khushi Vakta"
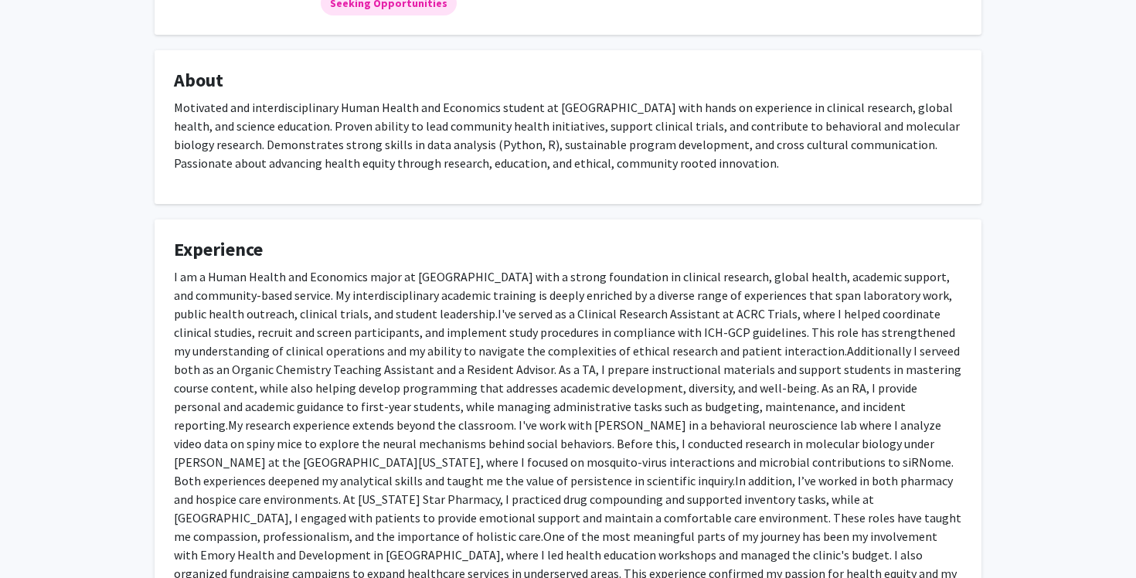
scroll to position [291, 0]
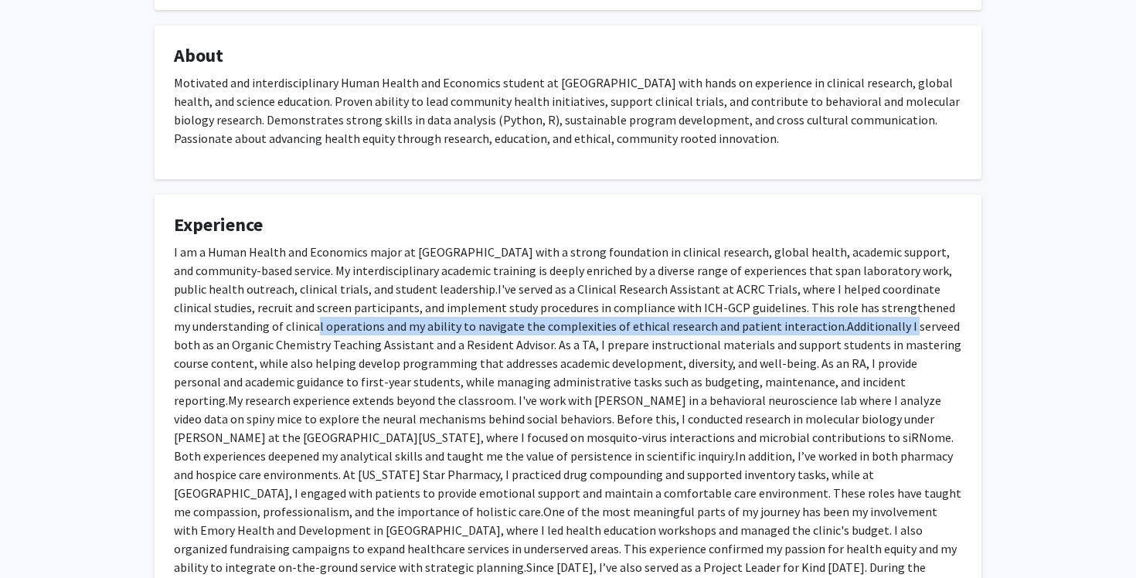
drag, startPoint x: 291, startPoint y: 328, endPoint x: 877, endPoint y: 330, distance: 585.8
click at [877, 330] on p "I am a Human Health and Economics major at Emory University with a strong found…" at bounding box center [568, 465] width 788 height 445
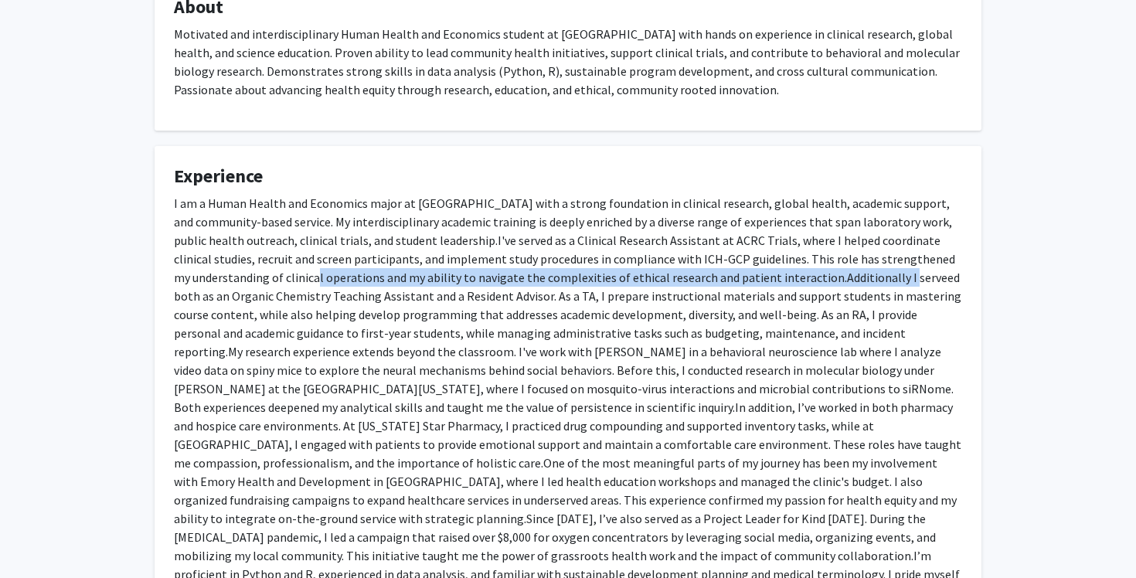
scroll to position [342, 0]
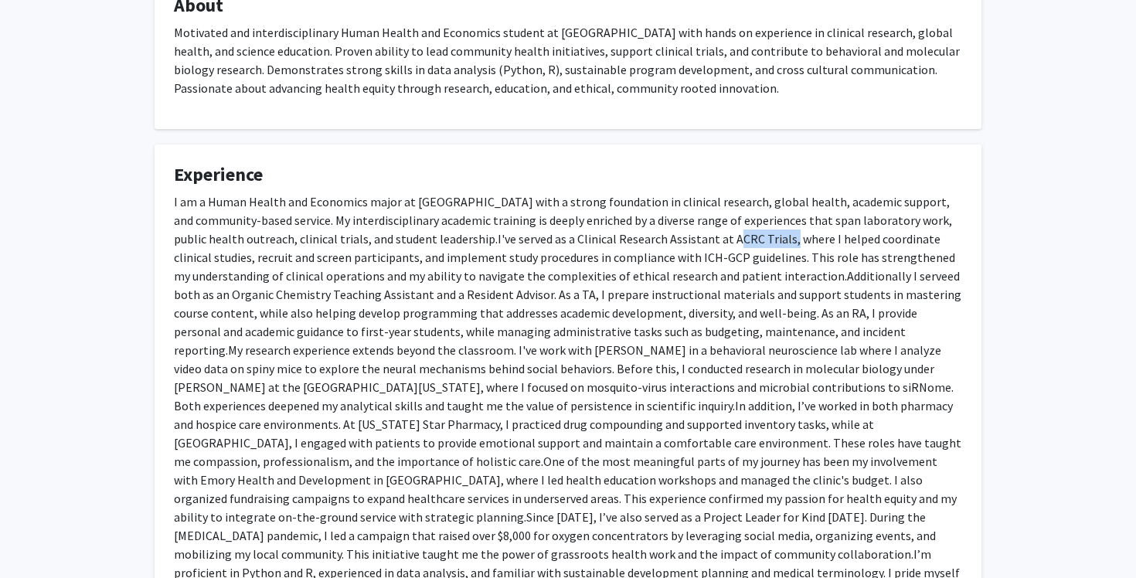
drag, startPoint x: 691, startPoint y: 236, endPoint x: 747, endPoint y: 237, distance: 55.6
click at [747, 238] on span "I've served as a Clinical Research Assistant at ACRC Trials, where I helped coo…" at bounding box center [564, 257] width 781 height 53
copy span "ACRC Trials"
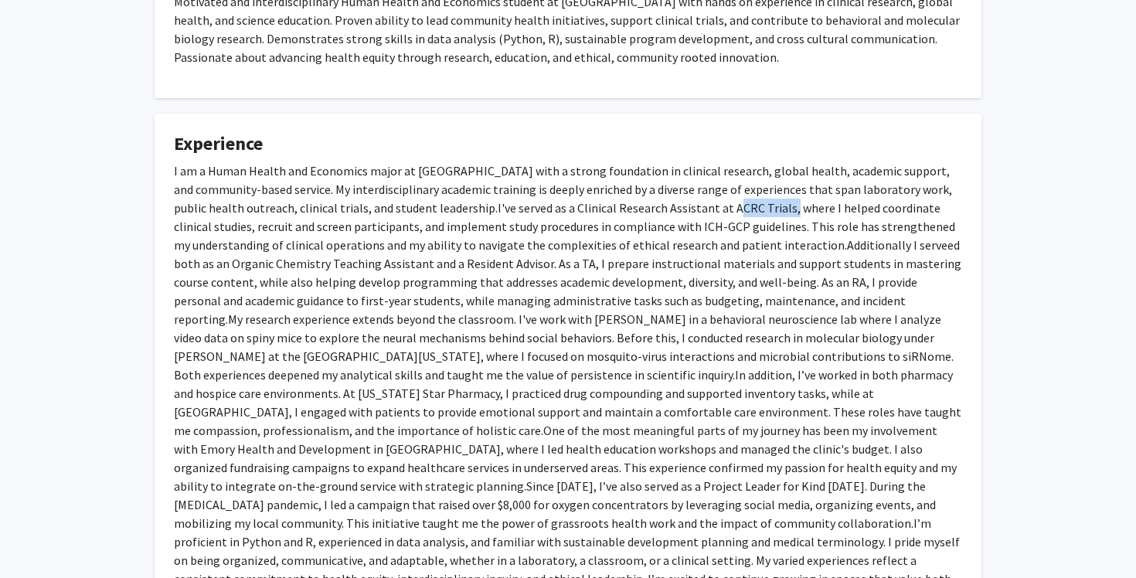
scroll to position [373, 0]
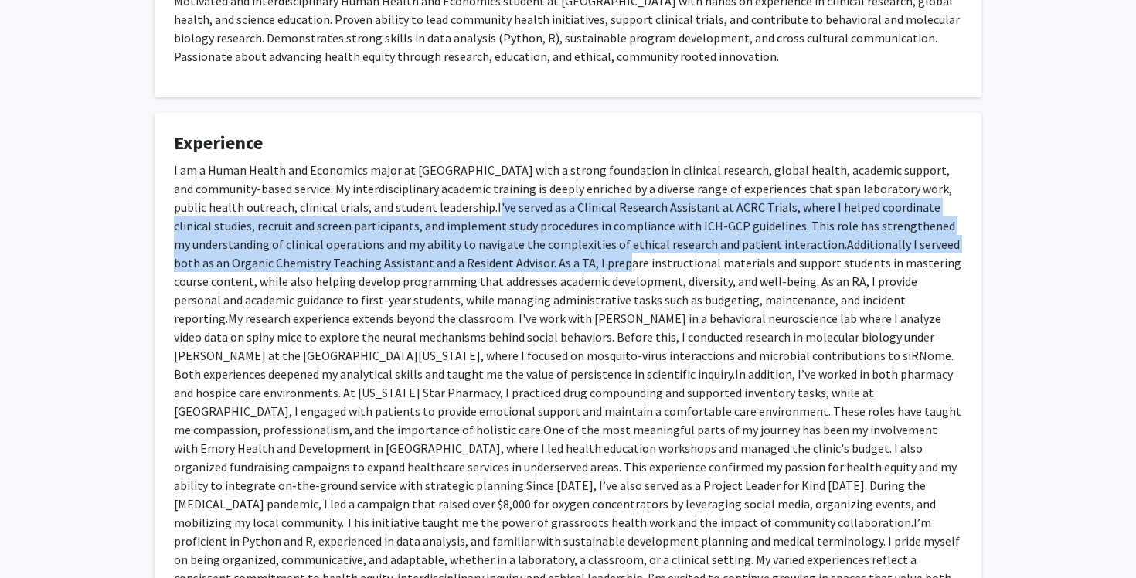
drag, startPoint x: 463, startPoint y: 206, endPoint x: 576, endPoint y: 270, distance: 129.8
click at [576, 270] on p "I am a Human Health and Economics major at Emory University with a strong found…" at bounding box center [568, 383] width 788 height 445
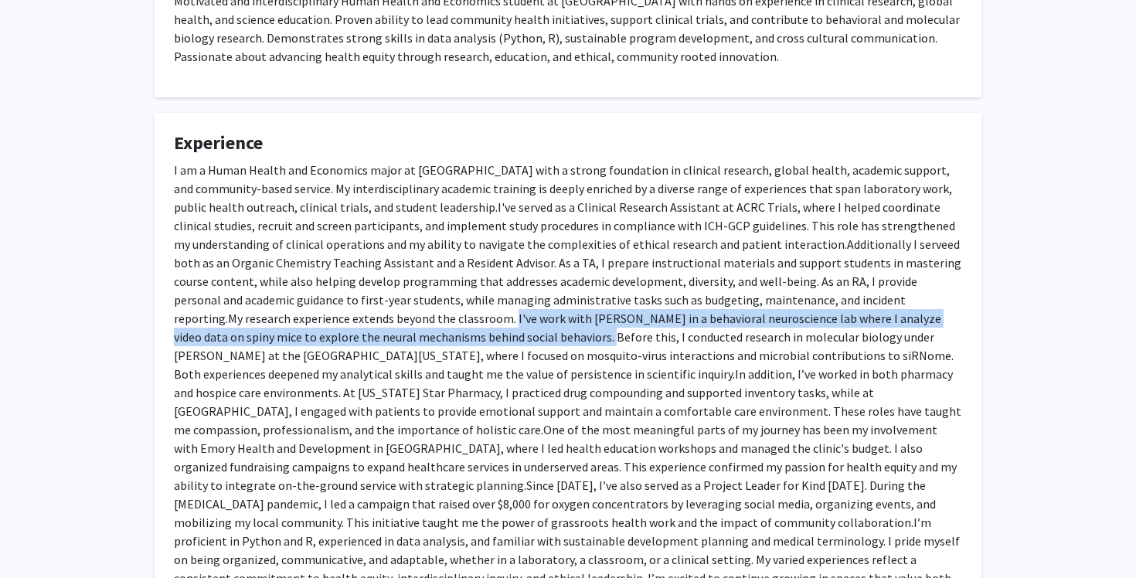
drag, startPoint x: 396, startPoint y: 319, endPoint x: 456, endPoint y: 335, distance: 61.7
click at [456, 335] on span "My research experience extends beyond the classroom. I've work with Dr. Aubrey …" at bounding box center [564, 346] width 780 height 71
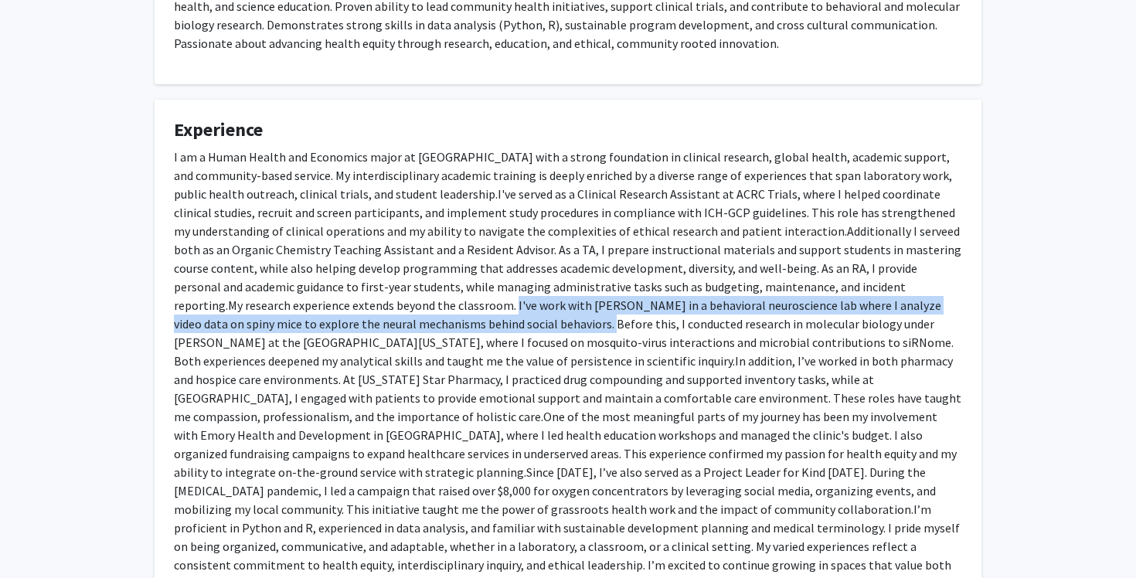
scroll to position [388, 0]
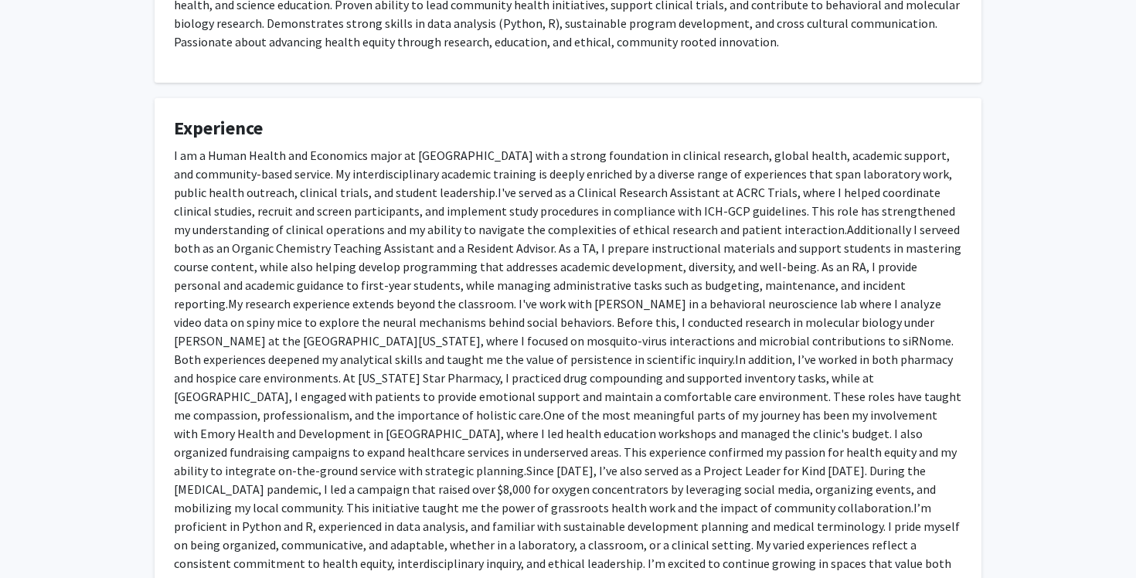
click at [560, 315] on p "I am a Human Health and Economics major at Emory University with a strong found…" at bounding box center [568, 368] width 788 height 445
drag, startPoint x: 470, startPoint y: 302, endPoint x: 546, endPoint y: 298, distance: 75.8
click at [546, 299] on span "My research experience extends beyond the classroom. I've work with Dr. Aubrey …" at bounding box center [564, 331] width 780 height 71
copy span "Dr. Aubrey Kell"
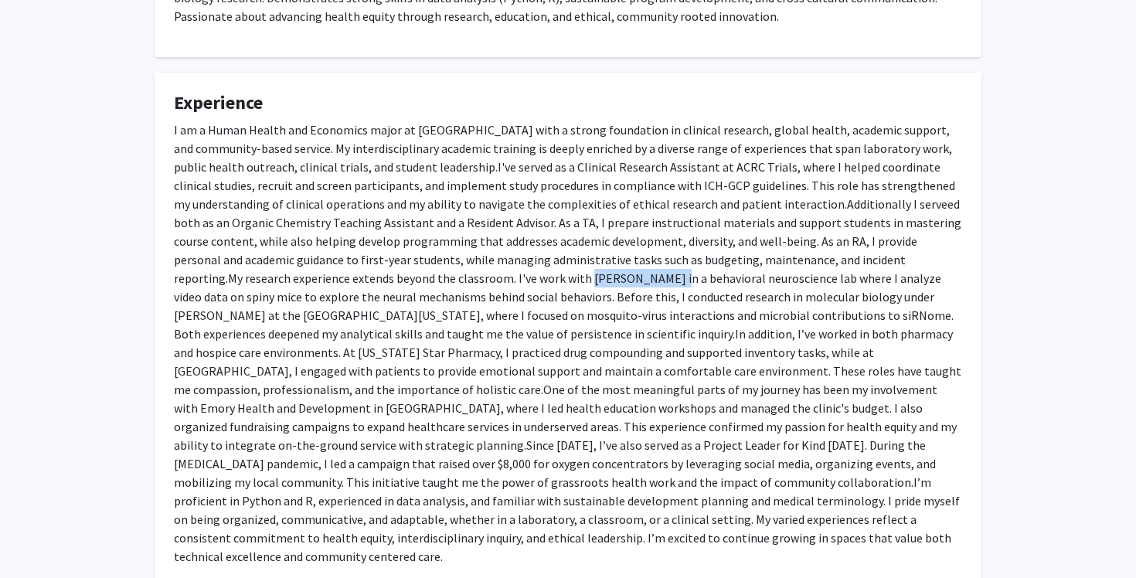
scroll to position [415, 0]
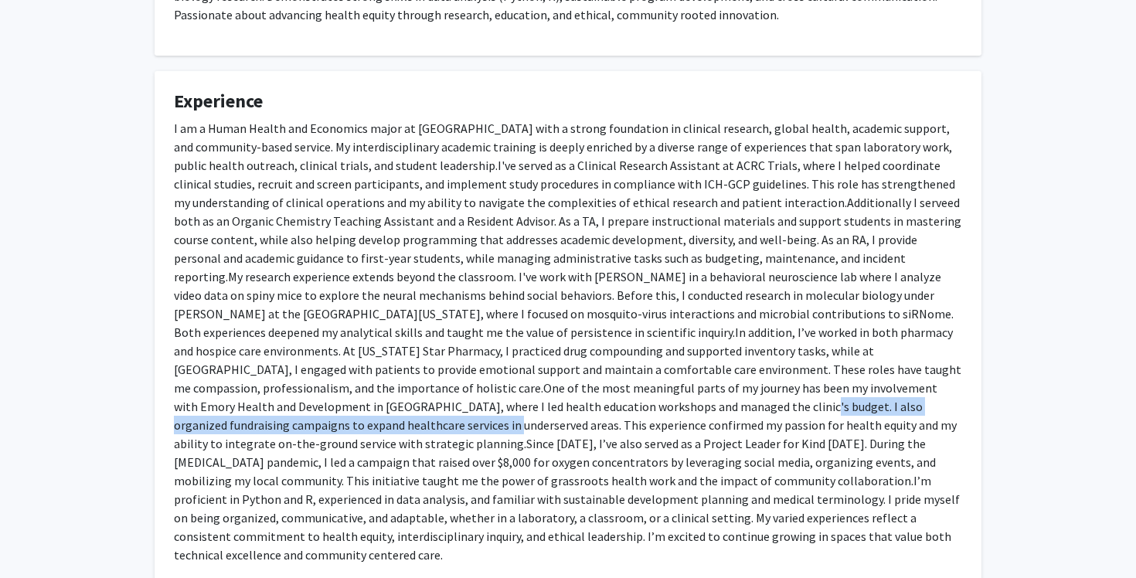
drag, startPoint x: 394, startPoint y: 405, endPoint x: 821, endPoint y: 405, distance: 427.4
click at [821, 405] on span "One of the most meaningful parts of my journey has been my involvement with Emo…" at bounding box center [565, 415] width 783 height 71
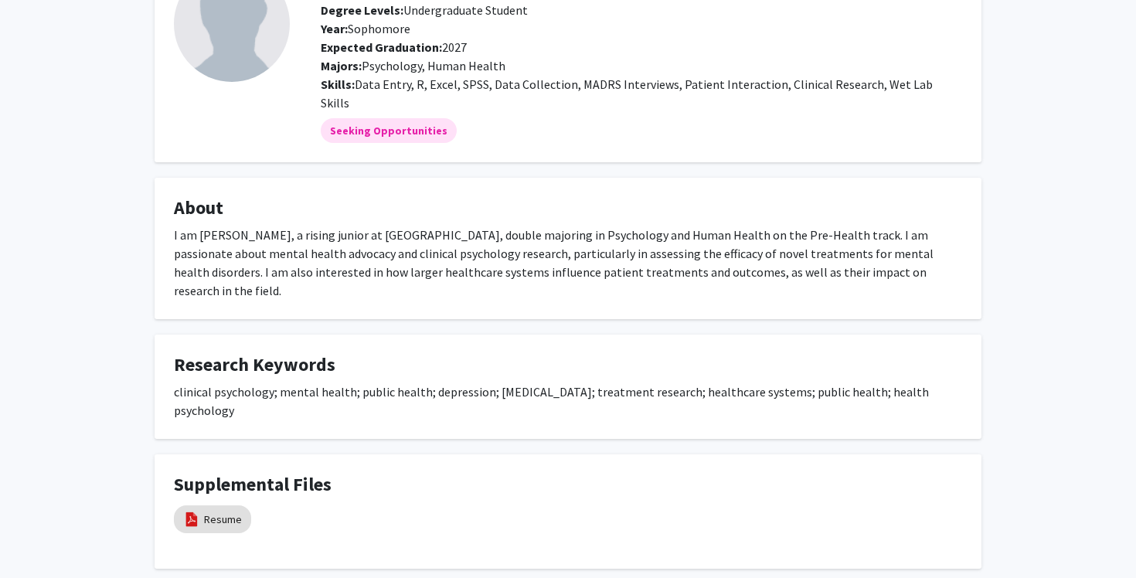
scroll to position [118, 0]
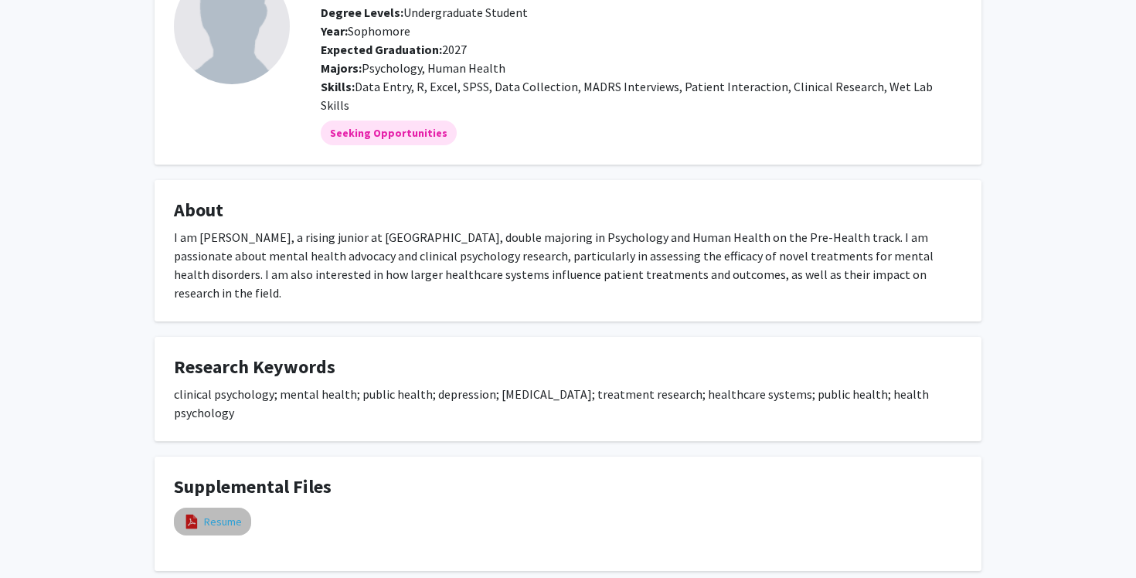
click at [214, 514] on link "Resume" at bounding box center [223, 522] width 38 height 16
select select "custom"
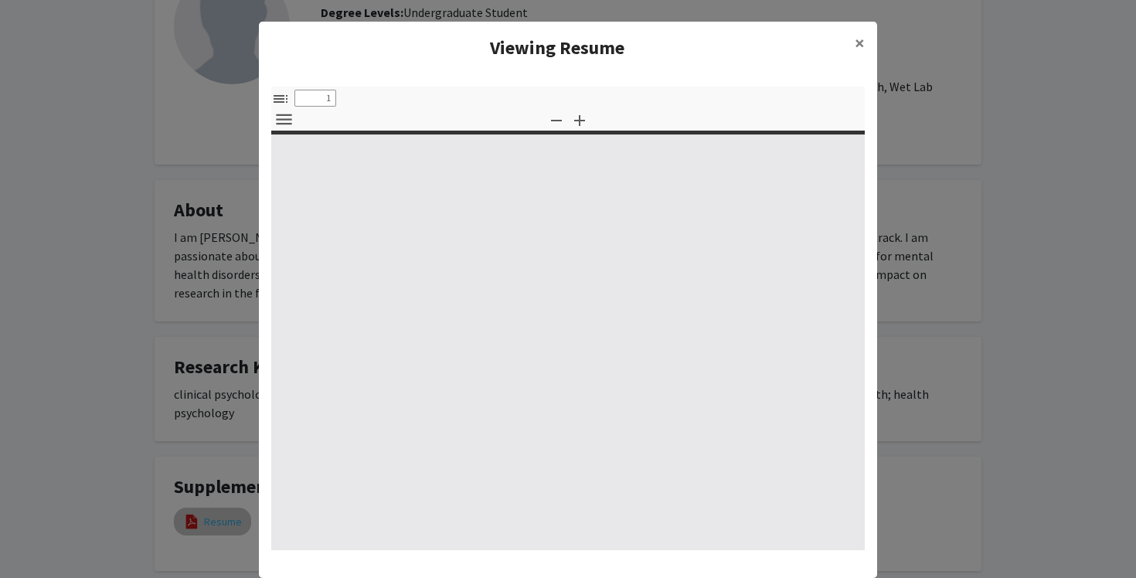
type input "0"
select select "custom"
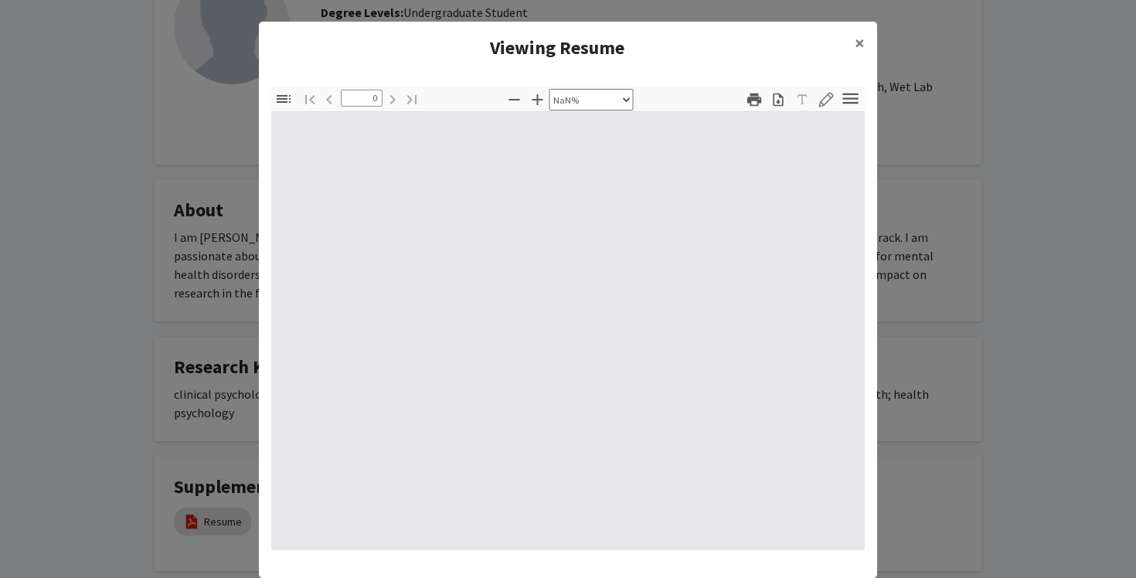
type input "1"
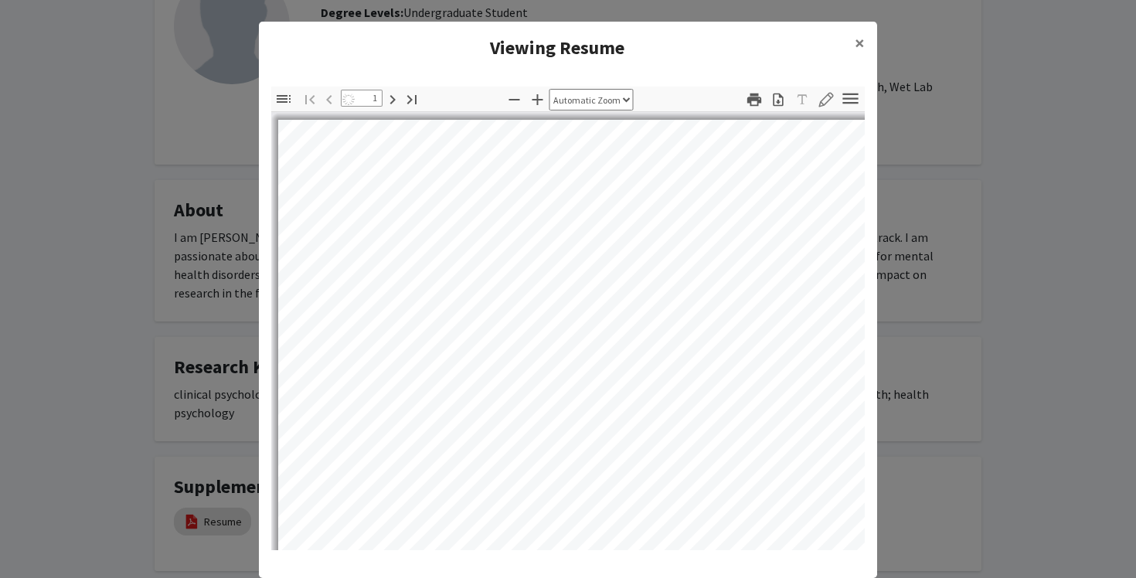
select select "auto"
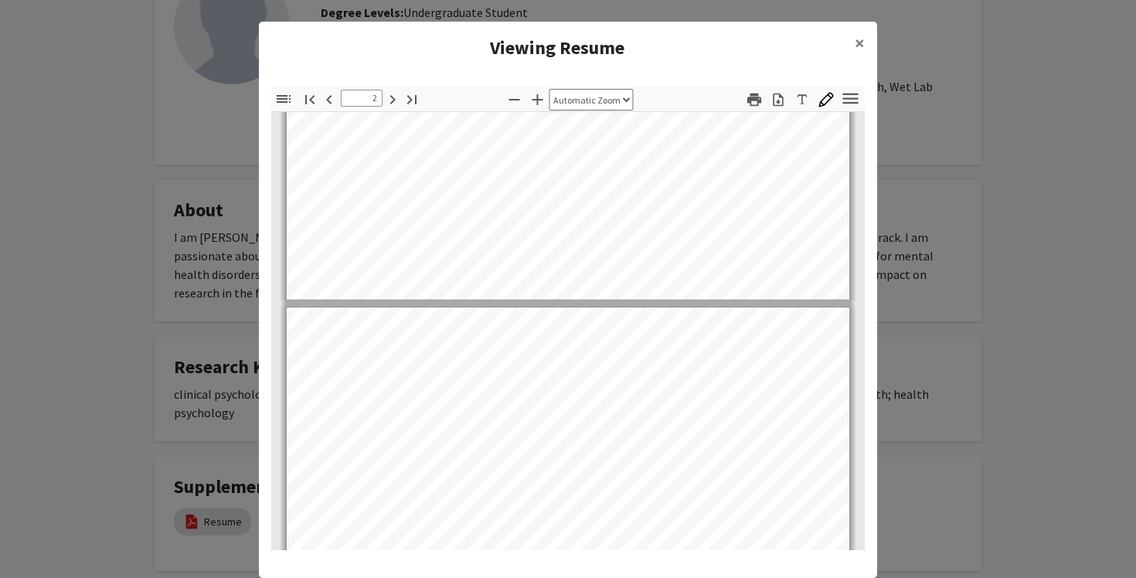
scroll to position [550, 0]
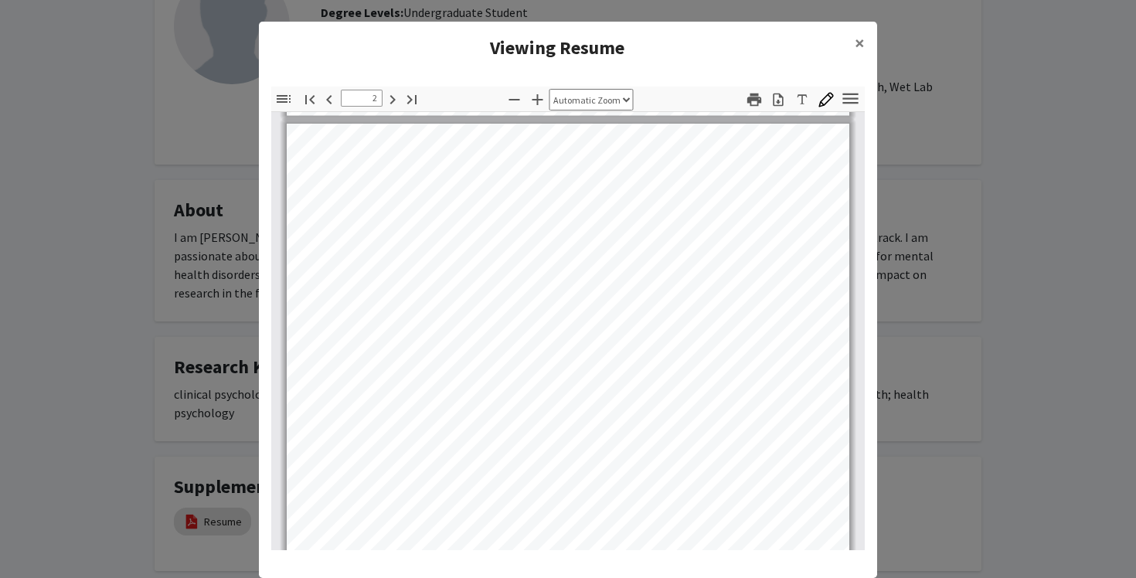
type input "1"
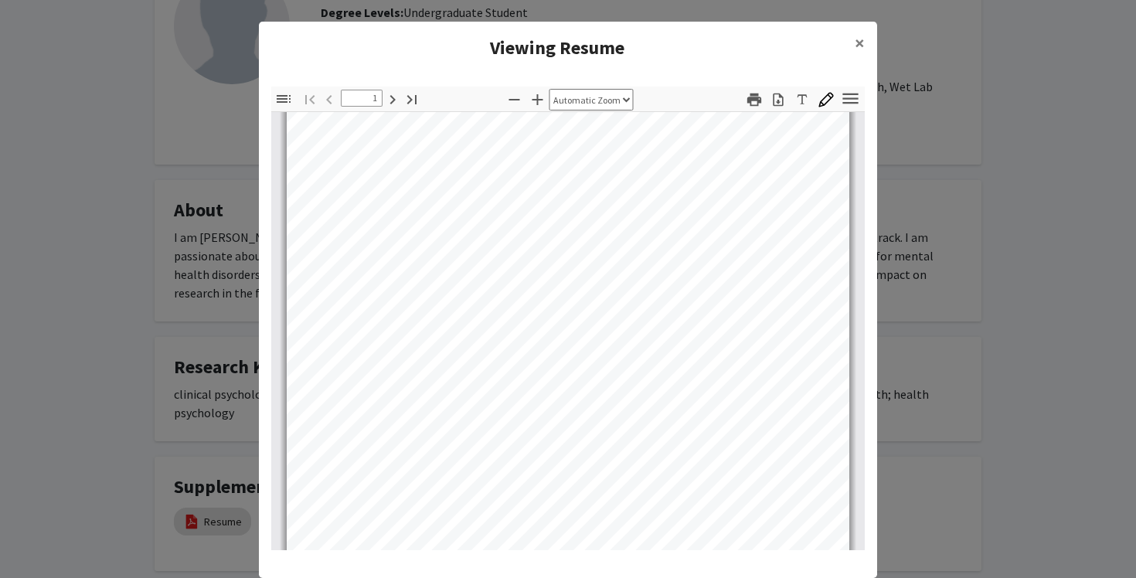
scroll to position [142, 0]
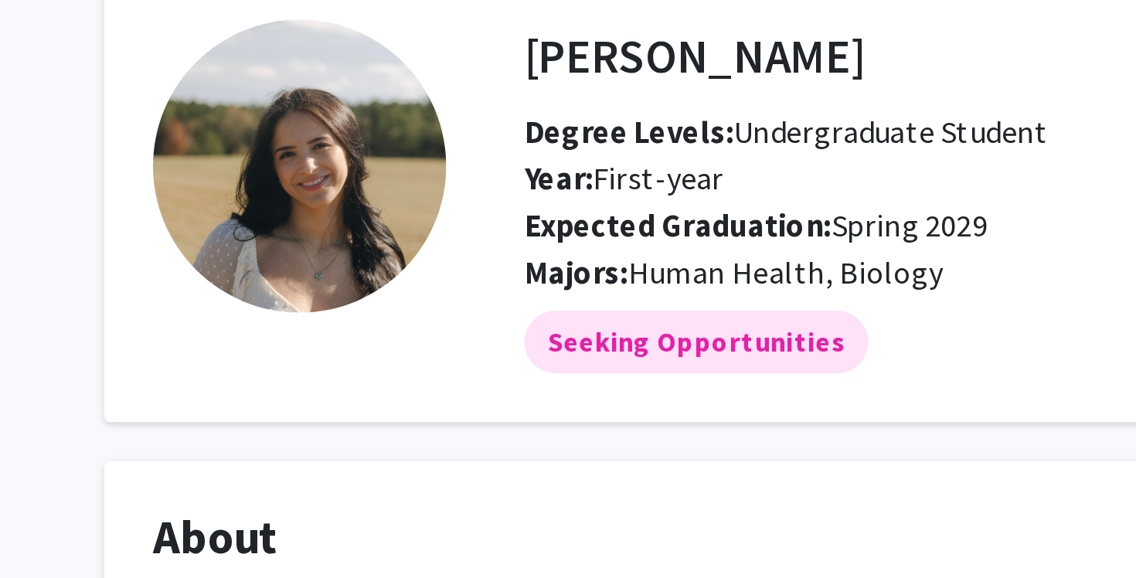
scroll to position [48, 0]
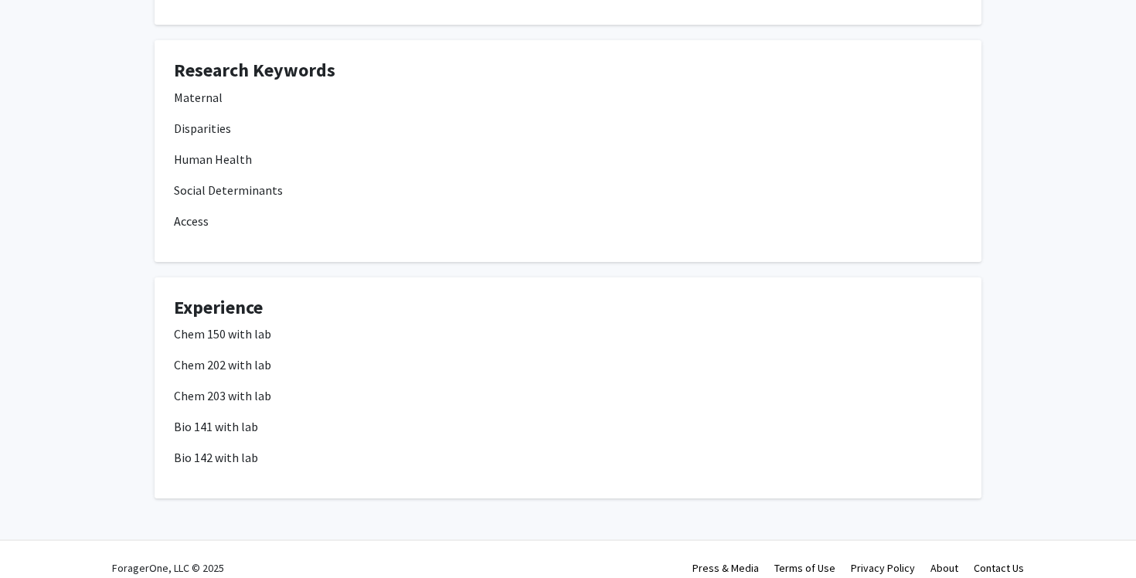
scroll to position [384, 0]
